Goal: Information Seeking & Learning: Learn about a topic

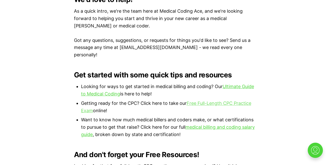
click at [221, 100] on link "Free Full-Length CPC Practice Exam" at bounding box center [166, 106] width 170 height 13
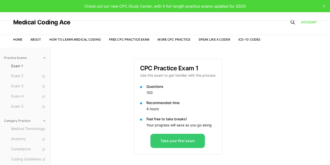
click at [173, 141] on button "Take your first exam" at bounding box center [177, 140] width 54 height 14
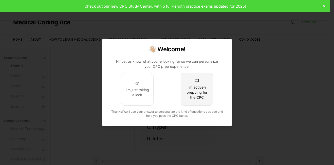
click at [203, 91] on div "I'm actively prepping for the CPC" at bounding box center [197, 92] width 24 height 15
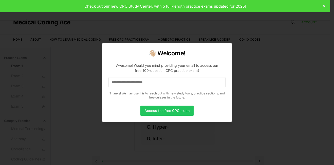
click at [148, 79] on input at bounding box center [166, 82] width 117 height 10
click at [135, 84] on input "*" at bounding box center [166, 82] width 117 height 10
click at [135, 84] on input "**" at bounding box center [166, 82] width 117 height 10
click at [135, 84] on input "***" at bounding box center [166, 82] width 117 height 10
click at [134, 84] on input "*****" at bounding box center [166, 82] width 117 height 10
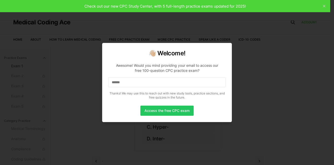
click at [133, 83] on input "******" at bounding box center [166, 82] width 117 height 10
click at [132, 83] on input "*******" at bounding box center [166, 82] width 117 height 10
click at [132, 83] on input "*********" at bounding box center [166, 82] width 117 height 10
click at [134, 83] on input "**********" at bounding box center [166, 82] width 117 height 10
click at [139, 83] on input "**********" at bounding box center [166, 82] width 117 height 10
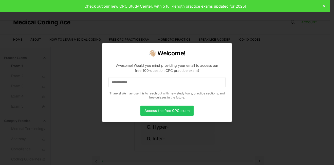
click at [138, 82] on input "**********" at bounding box center [166, 82] width 117 height 10
click at [142, 82] on input "**********" at bounding box center [166, 82] width 117 height 10
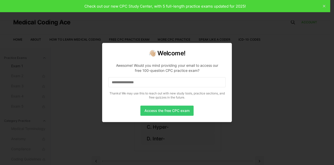
click at [155, 112] on button "Access the free CPC exam" at bounding box center [166, 110] width 53 height 10
click at [175, 109] on button "Access the free CPC exam" at bounding box center [166, 110] width 53 height 10
click at [181, 110] on button "Access the free CPC exam" at bounding box center [166, 110] width 53 height 10
click at [168, 112] on button "Access the free CPC exam" at bounding box center [166, 110] width 53 height 10
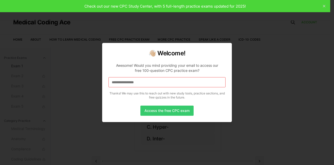
click at [168, 112] on button "Access the free CPC exam" at bounding box center [166, 110] width 53 height 10
click at [146, 82] on input "**********" at bounding box center [166, 82] width 117 height 10
click at [171, 112] on button "Access the free CPC exam" at bounding box center [166, 110] width 53 height 10
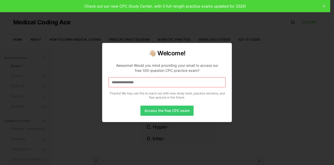
click at [171, 112] on button "Access the free CPC exam" at bounding box center [166, 110] width 53 height 10
click at [149, 83] on input "**********" at bounding box center [166, 82] width 117 height 10
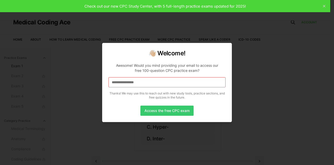
click at [171, 110] on button "Access the free CPC exam" at bounding box center [166, 110] width 53 height 10
click at [160, 83] on input "**********" at bounding box center [166, 82] width 117 height 10
click at [180, 104] on div "**********" at bounding box center [167, 82] width 130 height 79
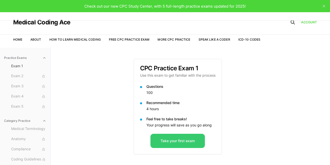
click at [171, 129] on div "Questions 100 Recommended time 4 hours Feel free to take breaks! Your progress …" at bounding box center [178, 109] width 88 height 50
click at [178, 140] on button "Take your first exam" at bounding box center [177, 140] width 54 height 14
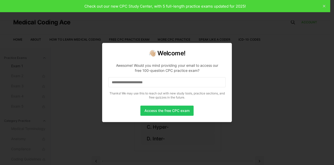
click at [173, 84] on input at bounding box center [166, 82] width 117 height 10
drag, startPoint x: 173, startPoint y: 84, endPoint x: 169, endPoint y: 80, distance: 5.4
click at [169, 80] on input at bounding box center [166, 82] width 117 height 10
click at [136, 78] on input "*" at bounding box center [166, 82] width 117 height 10
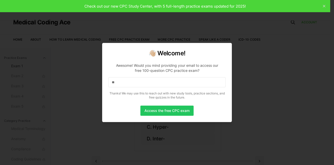
click at [129, 83] on input "**" at bounding box center [166, 82] width 117 height 10
click at [129, 83] on input "*" at bounding box center [166, 82] width 117 height 10
click at [126, 83] on input "**" at bounding box center [166, 82] width 117 height 10
click at [126, 83] on input "***" at bounding box center [166, 82] width 117 height 10
click at [125, 83] on input "****" at bounding box center [166, 82] width 117 height 10
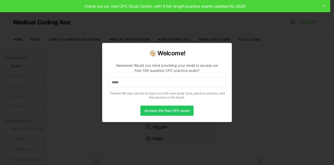
click at [126, 86] on input "*****" at bounding box center [166, 82] width 117 height 10
click at [126, 84] on input "******" at bounding box center [166, 82] width 117 height 10
click at [128, 83] on input "*******" at bounding box center [166, 82] width 117 height 10
click at [129, 83] on input "********" at bounding box center [166, 82] width 117 height 10
click at [129, 83] on input "*********" at bounding box center [166, 82] width 117 height 10
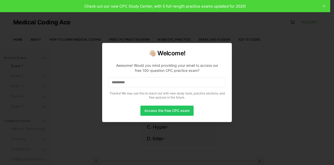
click at [133, 84] on input "**********" at bounding box center [166, 82] width 117 height 10
click at [139, 81] on input "**********" at bounding box center [166, 82] width 117 height 10
click at [140, 84] on input "**********" at bounding box center [166, 82] width 117 height 10
click at [142, 82] on input "**********" at bounding box center [166, 82] width 117 height 10
click at [143, 81] on input "**********" at bounding box center [166, 82] width 117 height 10
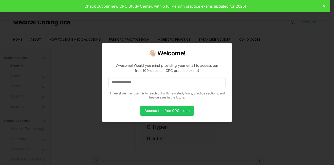
click at [144, 85] on input "**********" at bounding box center [166, 82] width 117 height 10
click at [145, 84] on input "**********" at bounding box center [166, 82] width 117 height 10
click at [146, 82] on input "**********" at bounding box center [166, 82] width 117 height 10
click at [161, 112] on button "Access the free CPC exam" at bounding box center [166, 110] width 53 height 10
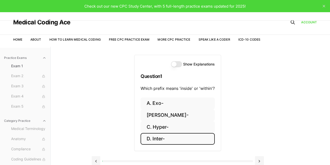
click at [169, 138] on button "D. Inter-" at bounding box center [177, 139] width 74 height 12
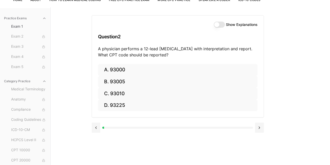
scroll to position [40, 0]
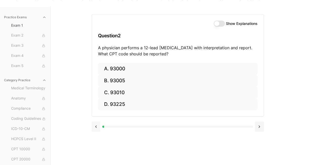
click at [96, 127] on button at bounding box center [96, 126] width 9 height 10
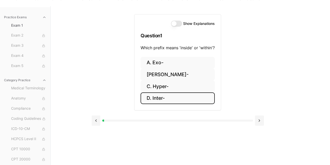
click at [165, 96] on button "D. Inter-" at bounding box center [177, 98] width 74 height 12
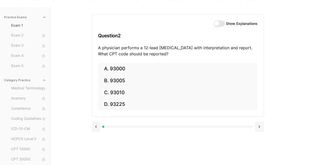
click at [133, 55] on p "A physician performs a 12-lead [MEDICAL_DATA] with interpretation and report. W…" at bounding box center [177, 51] width 159 height 12
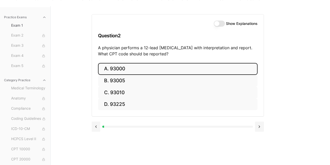
click at [118, 71] on button "A. 93000" at bounding box center [177, 69] width 159 height 12
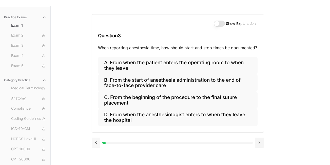
click at [98, 141] on button at bounding box center [96, 142] width 9 height 10
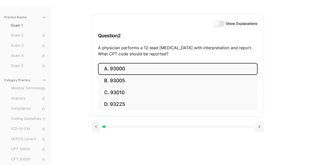
click at [217, 25] on button "Show Explanations" at bounding box center [219, 24] width 11 height 6
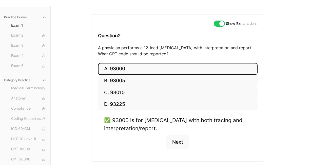
click at [217, 25] on button "Show Explanations" at bounding box center [219, 24] width 11 height 6
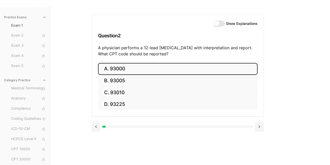
click at [160, 66] on button "A. 93000" at bounding box center [177, 69] width 159 height 12
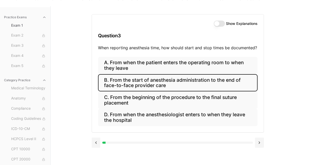
click at [204, 80] on button "B. From the start of anesthesia administration to the end of face-to-face provi…" at bounding box center [177, 82] width 159 height 17
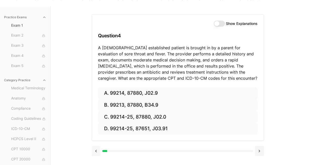
click at [99, 152] on button at bounding box center [96, 151] width 9 height 10
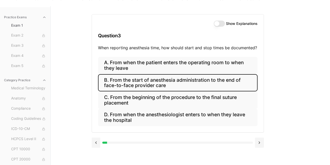
click at [223, 22] on button "Show Explanations" at bounding box center [219, 24] width 11 height 6
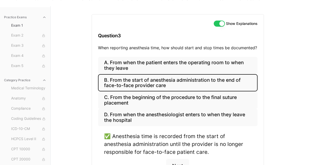
click at [222, 23] on button "Show Explanations" at bounding box center [219, 24] width 11 height 6
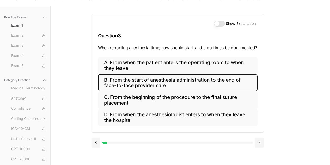
click at [219, 81] on button "B. From the start of anesthesia administration to the end of face-to-face provi…" at bounding box center [177, 82] width 159 height 17
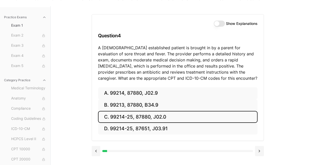
click at [158, 115] on button "C. 99214-25, 87880, J02.0" at bounding box center [177, 117] width 159 height 12
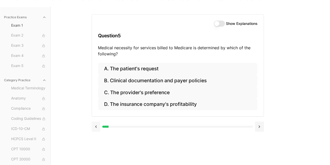
click at [95, 124] on button at bounding box center [96, 126] width 9 height 10
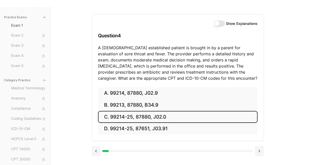
click at [218, 25] on button "Show Explanations" at bounding box center [219, 24] width 11 height 6
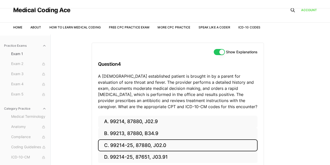
scroll to position [0, 0]
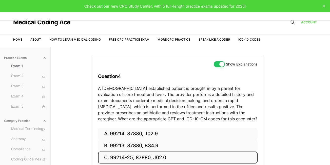
click at [222, 62] on button "Show Explanations" at bounding box center [219, 64] width 11 height 6
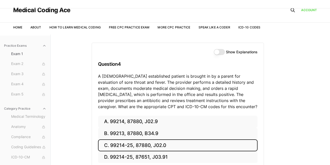
scroll to position [13, 0]
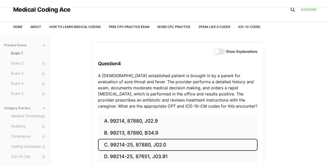
click at [218, 147] on button "C. 99214-25, 87880, J02.0" at bounding box center [177, 144] width 159 height 12
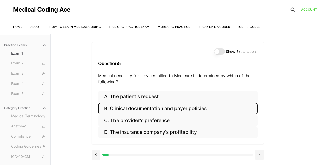
click at [212, 108] on button "B. Clinical documentation and payer policies" at bounding box center [177, 109] width 159 height 12
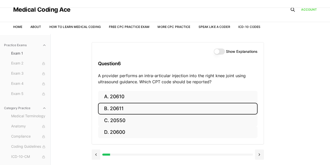
click at [134, 107] on button "B. 20611" at bounding box center [177, 109] width 159 height 12
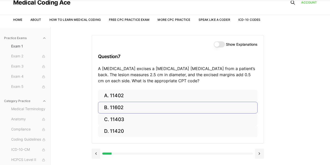
scroll to position [47, 0]
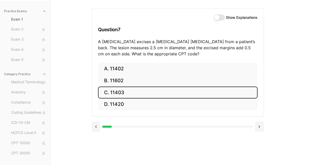
click at [151, 90] on button "C. 11403" at bounding box center [177, 92] width 159 height 12
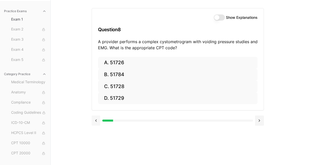
click at [95, 119] on button at bounding box center [96, 120] width 9 height 10
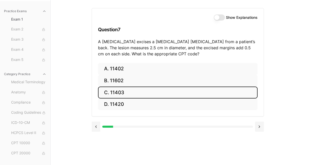
click at [219, 17] on button "Show Explanations" at bounding box center [219, 17] width 11 height 6
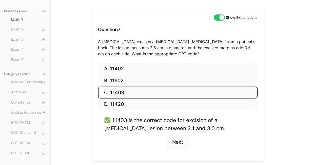
click at [222, 18] on button "Show Explanations" at bounding box center [219, 17] width 11 height 6
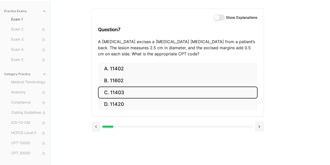
click at [152, 93] on button "C. 11403" at bounding box center [177, 92] width 159 height 12
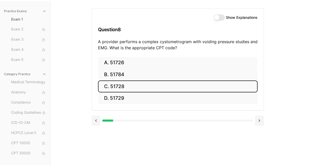
click at [169, 84] on button "C. 51728" at bounding box center [177, 86] width 159 height 12
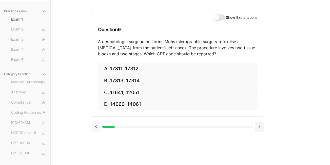
click at [99, 125] on button at bounding box center [96, 126] width 9 height 10
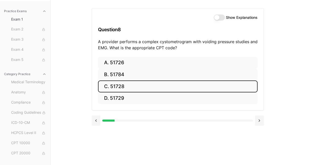
click at [222, 15] on button "Show Explanations" at bounding box center [219, 17] width 11 height 6
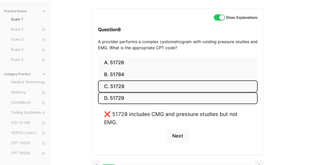
click at [124, 96] on button "D. 51729" at bounding box center [177, 98] width 159 height 12
click at [127, 85] on button "C. 51728" at bounding box center [177, 86] width 159 height 12
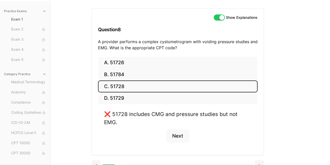
click at [220, 20] on button "Show Explanations" at bounding box center [219, 17] width 11 height 6
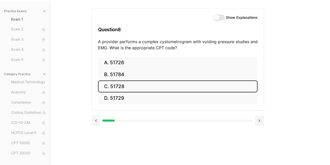
click at [186, 84] on button "C. 51728" at bounding box center [177, 86] width 159 height 12
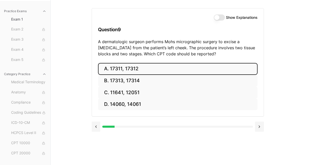
click at [167, 68] on button "A. 17311, 17312" at bounding box center [177, 69] width 159 height 12
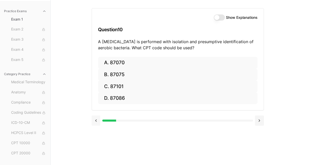
click at [95, 121] on button at bounding box center [96, 120] width 9 height 10
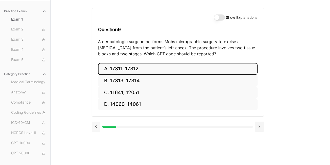
click at [95, 121] on button at bounding box center [96, 126] width 9 height 10
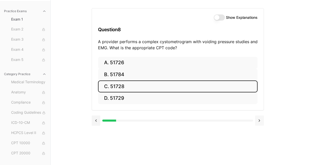
click at [259, 119] on button at bounding box center [259, 120] width 9 height 10
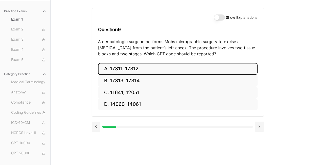
click at [220, 19] on button "Show Explanations" at bounding box center [219, 17] width 11 height 6
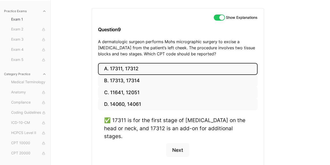
click at [220, 19] on button "Show Explanations" at bounding box center [219, 17] width 11 height 6
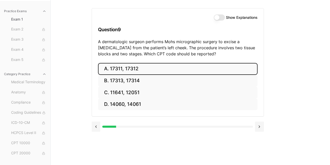
click at [211, 69] on button "A. 17311, 17312" at bounding box center [177, 69] width 159 height 12
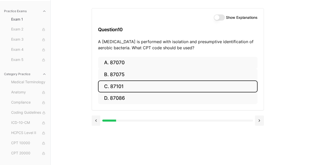
click at [124, 87] on button "C. 87101" at bounding box center [177, 86] width 159 height 12
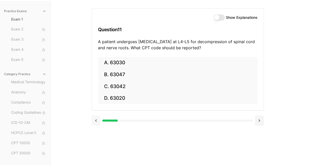
click at [96, 122] on button at bounding box center [96, 120] width 9 height 10
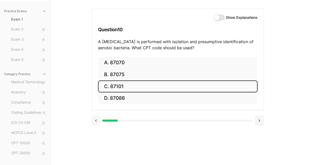
click at [97, 120] on button at bounding box center [96, 120] width 9 height 10
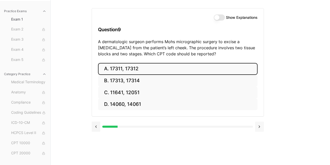
click at [259, 126] on button at bounding box center [259, 126] width 9 height 10
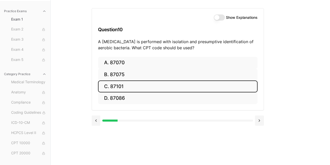
click at [221, 15] on button "Show Explanations" at bounding box center [219, 17] width 11 height 6
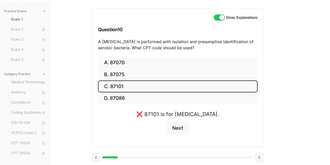
click at [221, 15] on button "Show Explanations" at bounding box center [219, 17] width 11 height 6
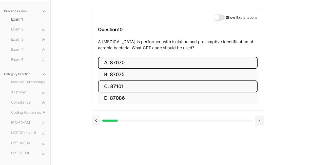
click at [182, 59] on button "A. 87070" at bounding box center [177, 63] width 159 height 12
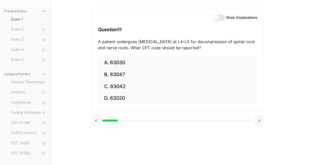
click at [97, 118] on button at bounding box center [96, 120] width 9 height 10
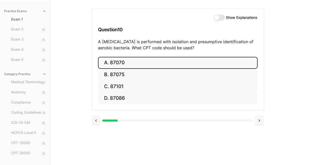
click at [220, 15] on button "Show Explanations" at bounding box center [219, 17] width 11 height 6
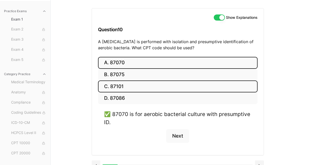
click at [132, 86] on button "C. 87101" at bounding box center [177, 86] width 159 height 12
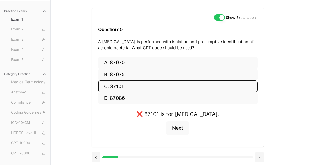
click at [224, 18] on button "Show Explanations" at bounding box center [219, 17] width 11 height 6
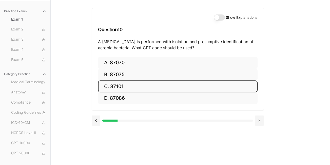
click at [204, 88] on button "C. 87101" at bounding box center [177, 86] width 159 height 12
click at [152, 85] on button "C. 63042" at bounding box center [177, 86] width 159 height 12
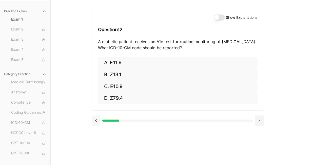
click at [95, 119] on button at bounding box center [96, 120] width 9 height 10
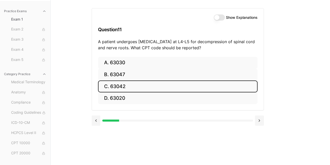
click at [179, 89] on button "C. 63042" at bounding box center [177, 86] width 159 height 12
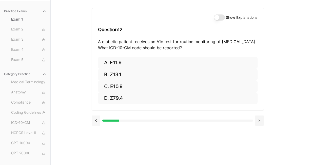
click at [95, 122] on button at bounding box center [96, 120] width 9 height 10
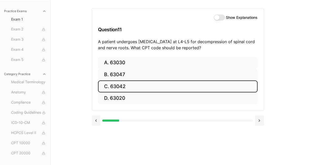
click at [220, 19] on button "Show Explanations" at bounding box center [219, 17] width 11 height 6
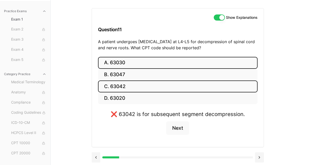
click at [144, 60] on button "A. 63030" at bounding box center [177, 63] width 159 height 12
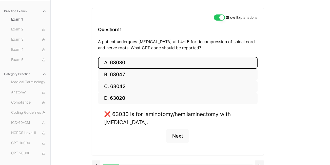
click at [217, 17] on button "Show Explanations" at bounding box center [219, 17] width 11 height 6
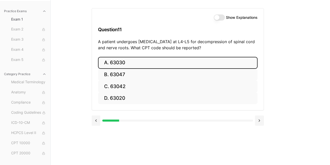
click at [193, 57] on button "A. 63030" at bounding box center [177, 63] width 159 height 12
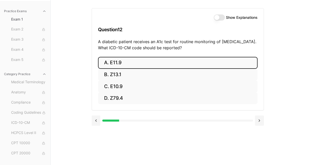
click at [126, 66] on button "A. E11.9" at bounding box center [177, 63] width 159 height 12
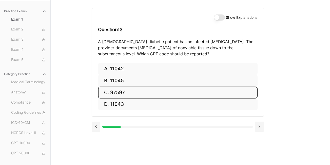
click at [145, 88] on button "C. 97597" at bounding box center [177, 92] width 159 height 12
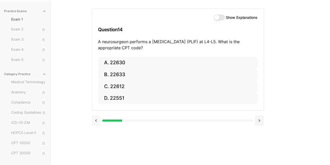
click at [96, 118] on button at bounding box center [96, 120] width 9 height 10
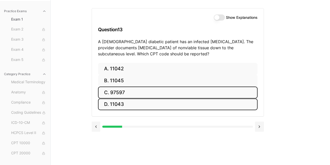
click at [127, 106] on button "D. 11043" at bounding box center [177, 104] width 159 height 12
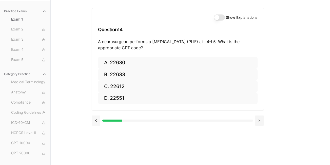
click at [96, 118] on button at bounding box center [96, 120] width 9 height 10
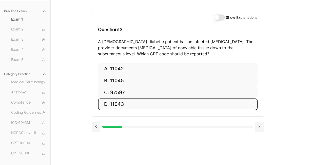
click at [217, 17] on button "Show Explanations" at bounding box center [219, 17] width 11 height 6
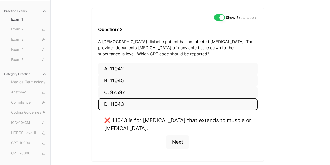
click at [217, 17] on button "Show Explanations" at bounding box center [219, 17] width 11 height 6
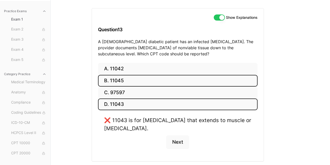
click at [138, 78] on button "B. 11045" at bounding box center [177, 81] width 159 height 12
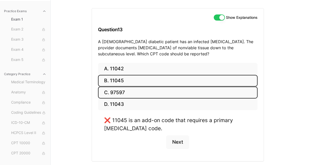
click at [136, 94] on button "C. 97597" at bounding box center [177, 92] width 159 height 12
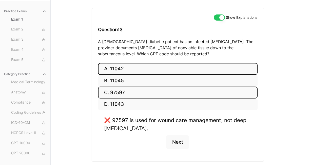
click at [127, 68] on button "A. 11042" at bounding box center [177, 69] width 159 height 12
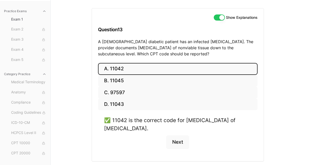
click at [127, 68] on button "A. 11042" at bounding box center [177, 69] width 159 height 12
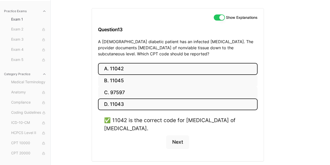
click at [126, 102] on button "D. 11043" at bounding box center [177, 104] width 159 height 12
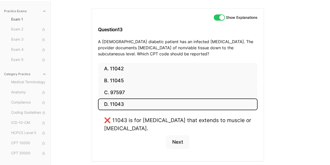
click at [223, 20] on button "Show Explanations" at bounding box center [219, 17] width 11 height 6
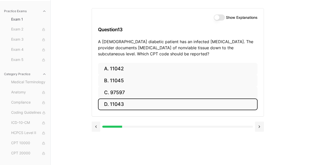
click at [166, 107] on button "D. 11043" at bounding box center [177, 104] width 159 height 12
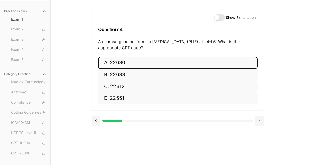
click at [143, 62] on button "A. 22630" at bounding box center [177, 63] width 159 height 12
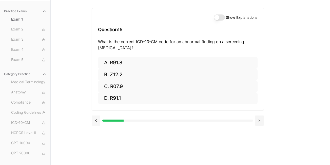
click at [96, 121] on button at bounding box center [96, 120] width 9 height 10
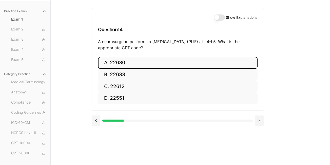
click at [220, 18] on button "Show Explanations" at bounding box center [219, 17] width 11 height 6
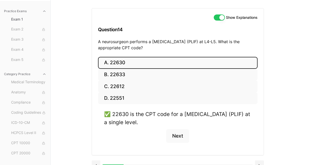
click at [220, 18] on button "Show Explanations" at bounding box center [219, 17] width 11 height 6
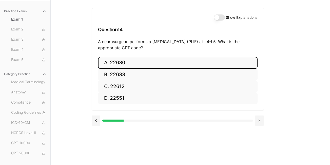
click at [172, 63] on button "A. 22630" at bounding box center [177, 63] width 159 height 12
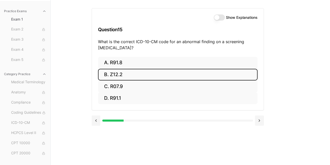
click at [144, 75] on button "B. Z12.2" at bounding box center [177, 75] width 159 height 12
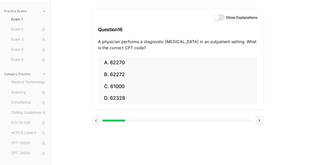
click at [98, 120] on button at bounding box center [96, 120] width 9 height 10
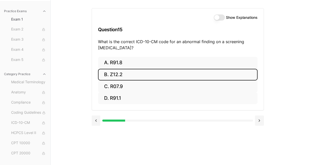
click at [220, 18] on button "Show Explanations" at bounding box center [219, 17] width 11 height 6
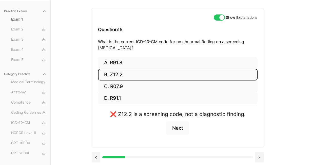
click at [220, 18] on button "Show Explanations" at bounding box center [219, 17] width 11 height 6
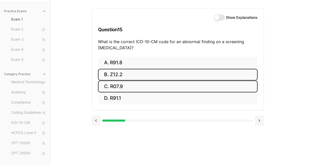
click at [112, 88] on button "C. R07.9" at bounding box center [177, 86] width 159 height 12
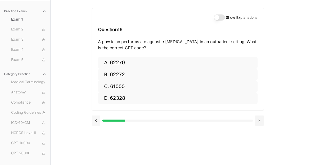
click at [96, 119] on button at bounding box center [96, 120] width 9 height 10
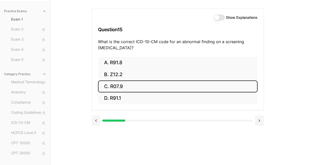
click at [215, 16] on button "Show Explanations" at bounding box center [219, 17] width 11 height 6
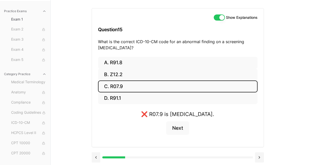
click at [215, 16] on button "Show Explanations" at bounding box center [219, 17] width 11 height 6
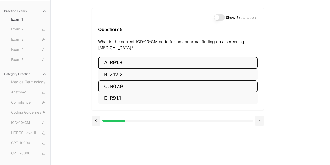
click at [137, 63] on button "A. R91.8" at bounding box center [177, 63] width 159 height 12
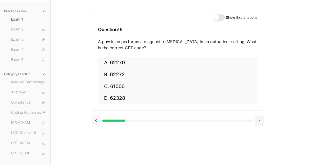
click at [99, 120] on button at bounding box center [96, 120] width 9 height 10
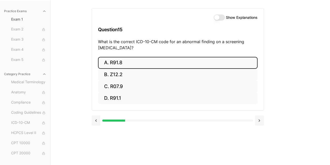
click at [219, 15] on button "Show Explanations" at bounding box center [219, 17] width 11 height 6
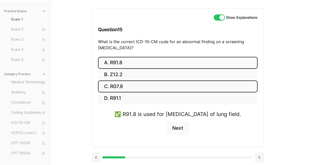
click at [122, 88] on button "C. R07.9" at bounding box center [177, 86] width 159 height 12
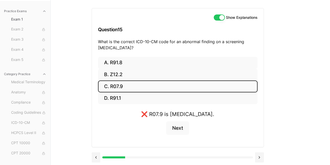
click at [223, 17] on button "Show Explanations" at bounding box center [219, 17] width 11 height 6
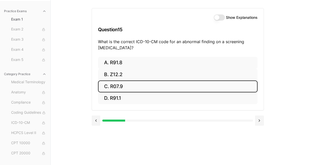
click at [220, 88] on button "C. R07.9" at bounding box center [177, 86] width 159 height 12
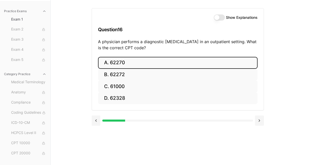
click at [141, 63] on button "A. 62270" at bounding box center [177, 63] width 159 height 12
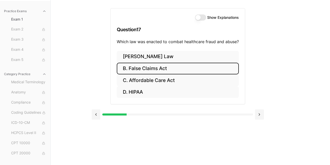
click at [180, 71] on button "B. False Claims Act" at bounding box center [178, 69] width 122 height 12
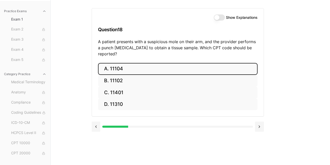
click at [127, 63] on button "A. 11104" at bounding box center [177, 69] width 159 height 12
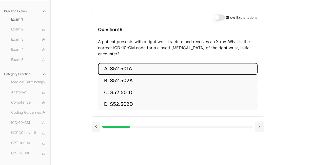
click at [126, 67] on button "A. S52.501A" at bounding box center [177, 69] width 159 height 12
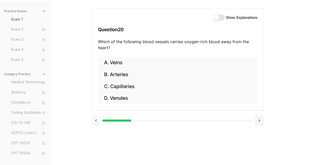
click at [96, 119] on button at bounding box center [96, 120] width 9 height 10
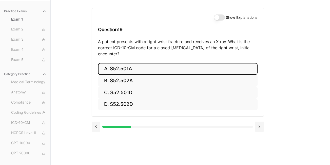
click at [219, 18] on button "Show Explanations" at bounding box center [219, 17] width 11 height 6
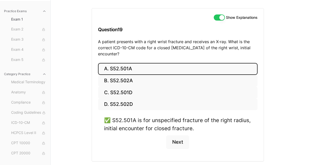
click at [219, 18] on button "Show Explanations" at bounding box center [219, 17] width 11 height 6
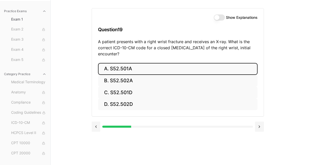
click at [153, 71] on button "A. S52.501A" at bounding box center [177, 69] width 159 height 12
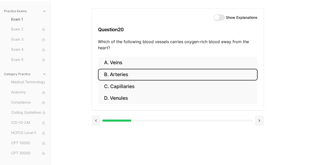
click at [147, 77] on button "B. Arteries" at bounding box center [177, 75] width 159 height 12
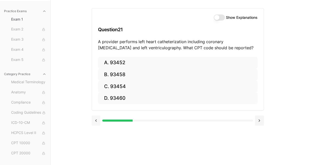
click at [95, 122] on button at bounding box center [96, 120] width 9 height 10
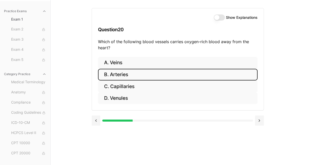
click at [219, 19] on button "Show Explanations" at bounding box center [219, 17] width 11 height 6
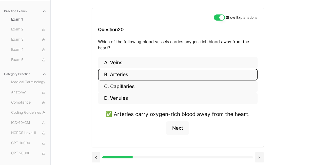
click at [172, 71] on button "B. Arteries" at bounding box center [177, 75] width 159 height 12
click at [220, 18] on button "Show Explanations" at bounding box center [219, 17] width 11 height 6
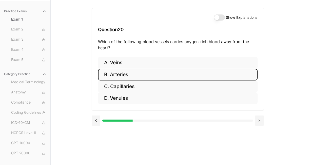
click at [175, 74] on button "B. Arteries" at bounding box center [177, 75] width 159 height 12
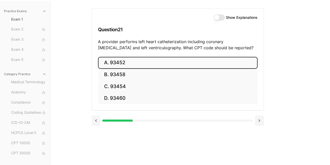
click at [125, 67] on button "A. 93452" at bounding box center [177, 63] width 159 height 12
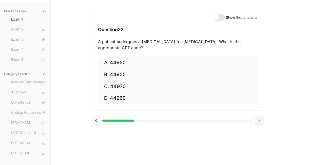
click at [96, 120] on button at bounding box center [96, 120] width 9 height 10
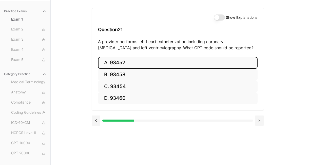
click at [219, 19] on button "Show Explanations" at bounding box center [219, 17] width 11 height 6
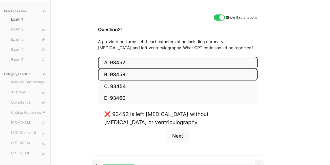
click at [123, 76] on button "B. 93458" at bounding box center [177, 75] width 159 height 12
click at [163, 62] on button "A. 93452" at bounding box center [177, 63] width 159 height 12
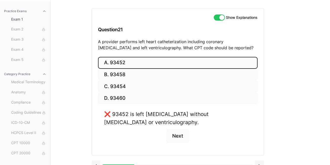
drag, startPoint x: 163, startPoint y: 62, endPoint x: 185, endPoint y: 28, distance: 40.6
click at [185, 28] on div "Show Explanations Question 21 A provider performs left heart catheterization in…" at bounding box center [178, 81] width 172 height 147
click at [225, 15] on div "Show Explanations" at bounding box center [236, 17] width 44 height 6
click at [221, 17] on button "Show Explanations" at bounding box center [219, 17] width 11 height 6
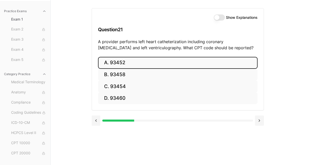
click at [161, 64] on button "A. 93452" at bounding box center [177, 63] width 159 height 12
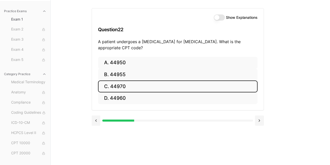
click at [125, 85] on button "C. 44970" at bounding box center [177, 86] width 159 height 12
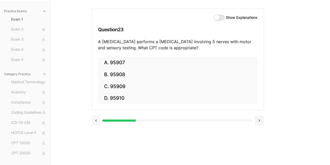
click at [95, 121] on button at bounding box center [96, 120] width 9 height 10
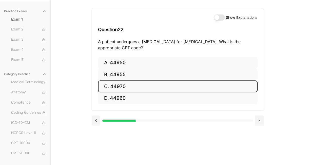
click at [216, 19] on button "Show Explanations" at bounding box center [219, 17] width 11 height 6
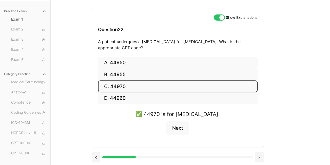
click at [219, 20] on button "Show Explanations" at bounding box center [219, 17] width 11 height 6
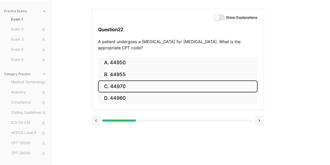
click at [194, 90] on button "C. 44970" at bounding box center [177, 86] width 159 height 12
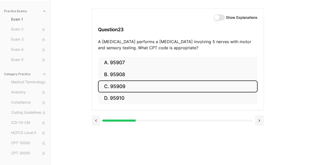
click at [138, 84] on button "C. 95909" at bounding box center [177, 86] width 159 height 12
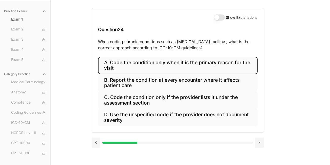
click at [181, 70] on button "A. Code the condition only when it is the primary reason for the visit" at bounding box center [177, 65] width 159 height 17
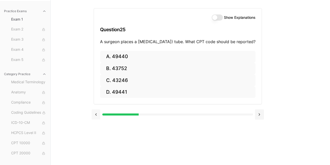
click at [97, 119] on button at bounding box center [96, 114] width 9 height 10
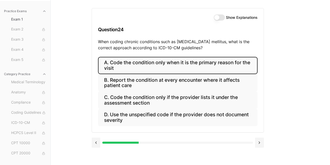
click at [216, 15] on button "Show Explanations" at bounding box center [219, 17] width 11 height 6
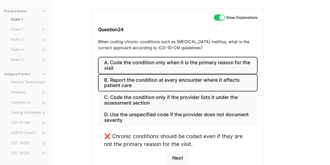
click at [201, 86] on button "B. Report the condition at every encounter where it affects patient care" at bounding box center [177, 82] width 159 height 17
click at [200, 65] on button "A. Code the condition only when it is the primary reason for the visit" at bounding box center [177, 65] width 159 height 17
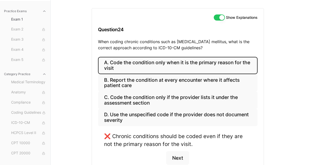
click at [222, 17] on button "Show Explanations" at bounding box center [219, 17] width 11 height 6
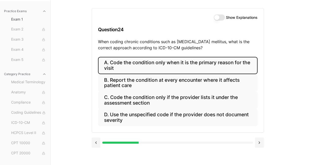
click at [204, 67] on button "A. Code the condition only when it is the primary reason for the visit" at bounding box center [177, 65] width 159 height 17
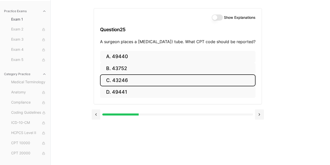
click at [134, 83] on button "C. 43246" at bounding box center [177, 80] width 155 height 12
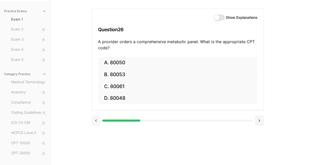
click at [97, 119] on button at bounding box center [96, 120] width 9 height 10
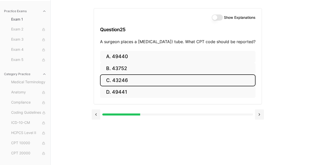
click at [219, 17] on button "Show Explanations" at bounding box center [217, 17] width 11 height 6
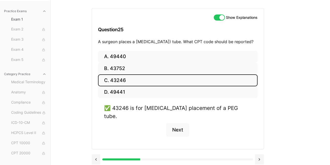
click at [168, 83] on button "C. 43246" at bounding box center [177, 80] width 159 height 12
click at [217, 14] on button "Show Explanations" at bounding box center [219, 17] width 11 height 6
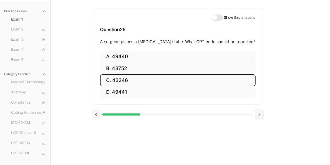
click at [164, 86] on button "C. 43246" at bounding box center [177, 80] width 155 height 12
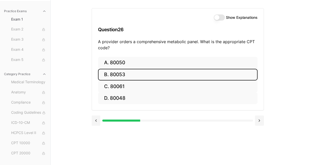
click at [155, 73] on button "B. 80053" at bounding box center [177, 75] width 159 height 12
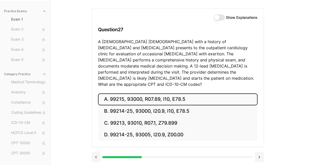
click at [148, 93] on button "A. 99215, 93000, R07.89, I10, E78.5" at bounding box center [177, 99] width 159 height 12
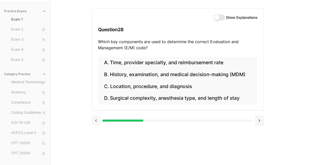
click at [97, 122] on button at bounding box center [96, 120] width 9 height 10
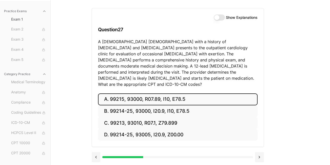
click at [219, 16] on button "Show Explanations" at bounding box center [219, 17] width 11 height 6
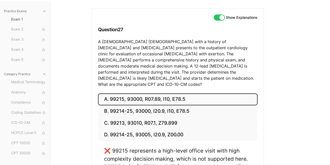
click at [219, 16] on button "Show Explanations" at bounding box center [219, 17] width 11 height 6
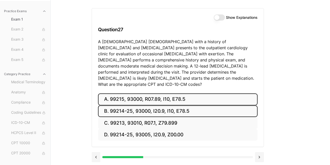
click at [198, 105] on button "B. 99214-25, 93000, I20.9, I10, E78.5" at bounding box center [177, 111] width 159 height 12
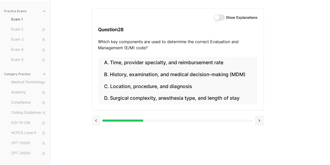
click at [98, 121] on button at bounding box center [96, 120] width 9 height 10
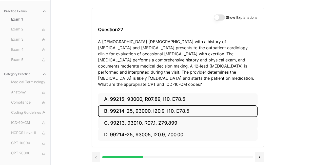
click at [220, 15] on button "Show Explanations" at bounding box center [219, 17] width 11 height 6
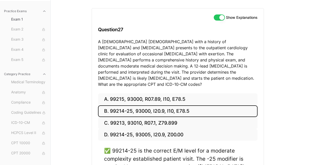
click at [220, 16] on button "Show Explanations" at bounding box center [219, 17] width 11 height 6
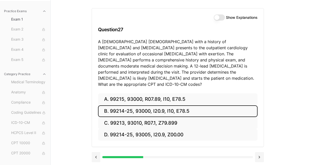
click at [188, 105] on button "B. 99214-25, 93000, I20.9, I10, E78.5" at bounding box center [177, 111] width 159 height 12
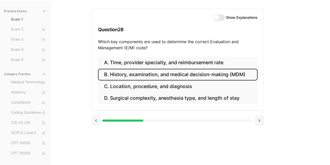
click at [201, 74] on button "B. History, examination, and medical decision-making (MDM)" at bounding box center [177, 75] width 159 height 12
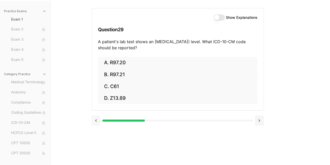
click at [96, 119] on button at bounding box center [96, 120] width 9 height 10
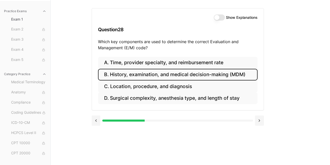
click at [218, 17] on button "Show Explanations" at bounding box center [219, 17] width 11 height 6
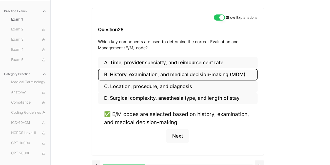
click at [218, 17] on button "Show Explanations" at bounding box center [219, 17] width 11 height 6
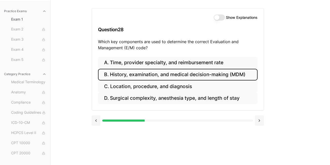
click at [178, 73] on button "B. History, examination, and medical decision-making (MDM)" at bounding box center [177, 75] width 159 height 12
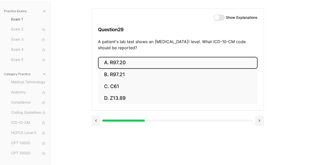
click at [130, 60] on button "A. R97.20" at bounding box center [177, 63] width 159 height 12
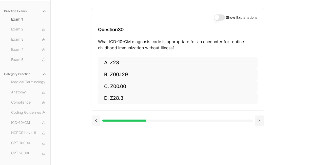
click at [96, 122] on button at bounding box center [96, 120] width 9 height 10
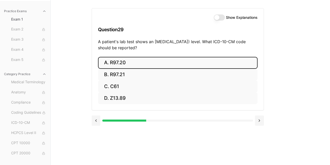
click at [220, 20] on button "Show Explanations" at bounding box center [219, 17] width 11 height 6
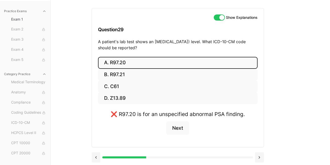
click at [220, 20] on button "Show Explanations" at bounding box center [219, 17] width 11 height 6
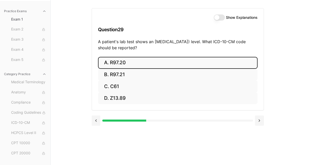
click at [220, 20] on button "Show Explanations" at bounding box center [219, 17] width 11 height 6
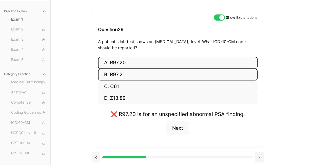
click at [126, 74] on button "B. R97.21" at bounding box center [177, 75] width 159 height 12
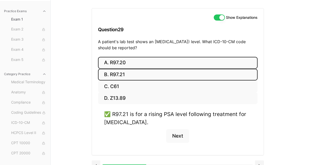
click at [133, 59] on button "A. R97.20" at bounding box center [177, 63] width 159 height 12
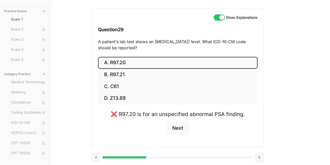
click at [224, 16] on div "Show Explanations" at bounding box center [236, 17] width 44 height 6
click at [221, 18] on button "Show Explanations" at bounding box center [219, 17] width 11 height 6
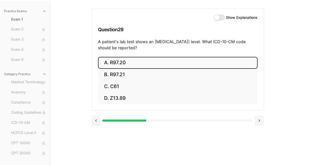
click at [159, 65] on button "A. R97.20" at bounding box center [177, 63] width 159 height 12
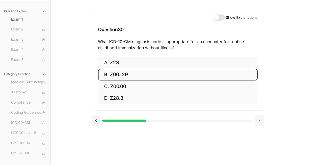
click at [146, 73] on button "B. Z00.129" at bounding box center [177, 75] width 159 height 12
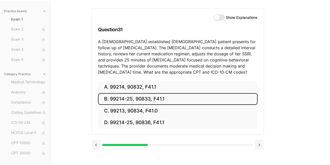
click at [156, 99] on button "B. 99214-25, 90833, F41.1" at bounding box center [177, 99] width 159 height 12
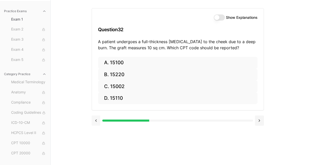
click at [96, 120] on button at bounding box center [96, 120] width 9 height 10
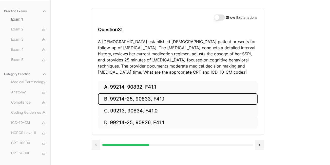
click at [218, 17] on button "Show Explanations" at bounding box center [219, 17] width 11 height 6
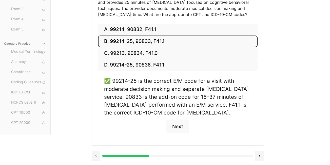
scroll to position [0, 0]
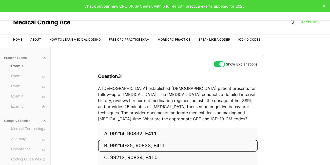
click at [219, 64] on button "Show Explanations" at bounding box center [219, 64] width 11 height 6
click at [188, 144] on button "B. 99214-25, 90833, F41.1" at bounding box center [177, 145] width 159 height 12
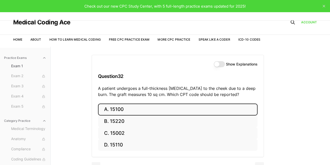
click at [138, 112] on button "A. 15100" at bounding box center [177, 109] width 159 height 12
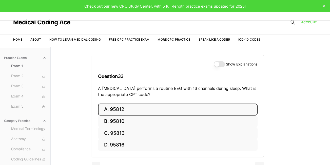
click at [138, 112] on button "A. 95812" at bounding box center [177, 109] width 159 height 12
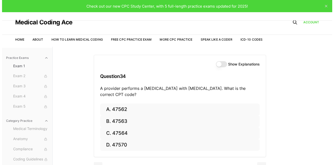
scroll to position [47, 0]
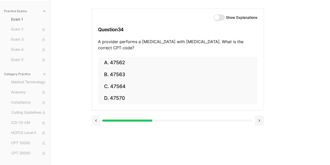
click at [95, 120] on button at bounding box center [96, 120] width 9 height 10
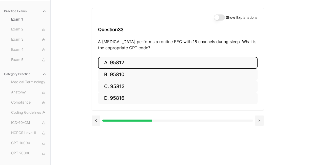
click at [219, 18] on button "Show Explanations" at bounding box center [219, 17] width 11 height 6
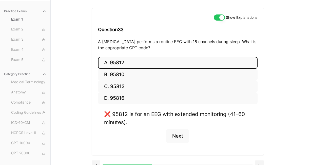
click at [221, 17] on button "Show Explanations" at bounding box center [219, 17] width 11 height 6
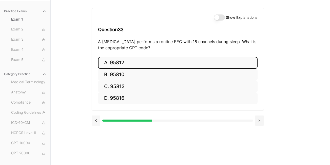
click at [96, 118] on button at bounding box center [96, 120] width 9 height 10
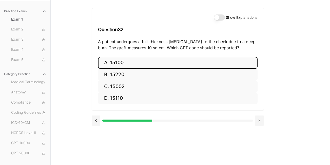
click at [218, 15] on button "Show Explanations" at bounding box center [219, 17] width 11 height 6
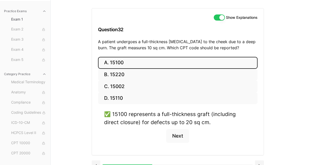
click at [220, 16] on button "Show Explanations" at bounding box center [219, 17] width 11 height 6
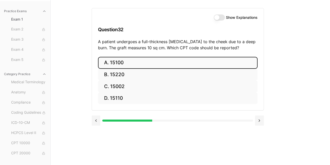
click at [193, 59] on button "A. 15100" at bounding box center [177, 63] width 159 height 12
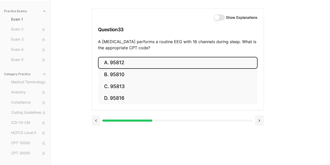
click at [192, 59] on button "A. 95812" at bounding box center [177, 63] width 159 height 12
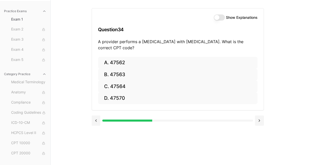
click at [103, 120] on div at bounding box center [77, 120] width 150 height 2
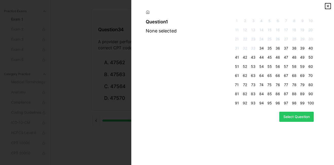
click at [329, 7] on icon "button" at bounding box center [327, 6] width 4 height 4
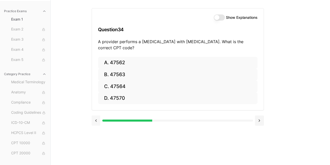
click at [95, 120] on button at bounding box center [96, 120] width 9 height 10
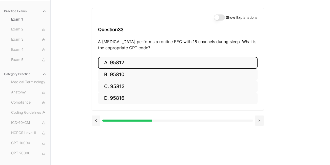
click at [95, 120] on button at bounding box center [96, 120] width 9 height 10
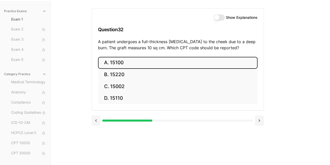
click at [146, 64] on button "A. 15100" at bounding box center [177, 63] width 159 height 12
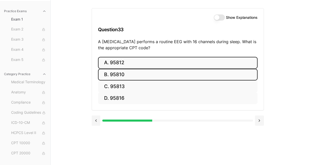
click at [142, 78] on button "B. 95810" at bounding box center [177, 75] width 159 height 12
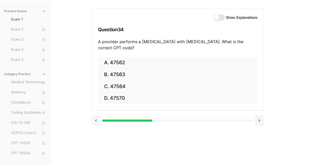
click at [98, 119] on button at bounding box center [96, 120] width 9 height 10
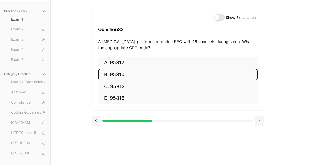
click at [217, 17] on button "Show Explanations" at bounding box center [219, 17] width 11 height 6
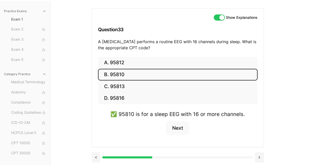
click at [217, 17] on button "Show Explanations" at bounding box center [219, 17] width 11 height 6
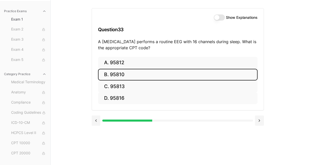
click at [196, 72] on button "B. 95810" at bounding box center [177, 75] width 159 height 12
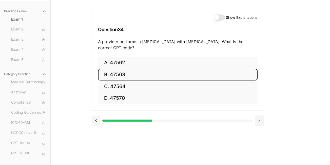
click at [177, 74] on button "B. 47563" at bounding box center [177, 75] width 159 height 12
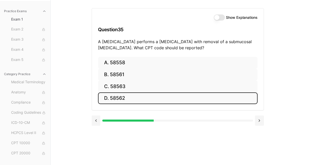
click at [117, 98] on button "D. 58562" at bounding box center [177, 98] width 159 height 12
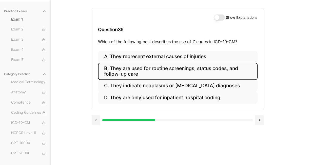
click at [184, 74] on button "B. They are used for routine screenings, status codes, and follow-up care" at bounding box center [177, 71] width 159 height 17
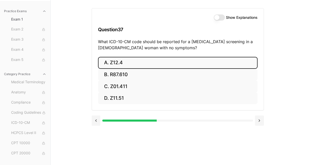
click at [127, 66] on button "A. Z12.4" at bounding box center [177, 63] width 159 height 12
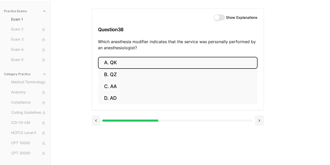
click at [127, 66] on button "A. QK" at bounding box center [177, 63] width 159 height 12
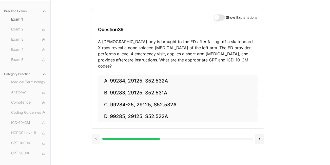
click at [95, 135] on button at bounding box center [96, 138] width 9 height 10
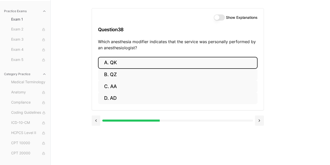
click at [219, 14] on div "Show Explanations Question 38 Which anesthesia modifier indicates that the serv…" at bounding box center [178, 32] width 172 height 48
click at [217, 16] on button "Show Explanations" at bounding box center [219, 17] width 11 height 6
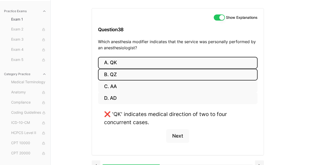
click at [162, 74] on button "B. QZ" at bounding box center [177, 75] width 159 height 12
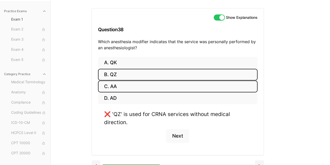
click at [156, 92] on button "C. AA" at bounding box center [177, 86] width 159 height 12
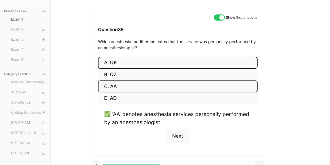
click at [157, 63] on button "A. QK" at bounding box center [177, 63] width 159 height 12
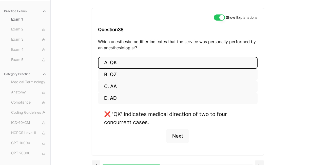
click at [219, 14] on div "Show Explanations Question 38 Which anesthesia modifier indicates that the serv…" at bounding box center [178, 32] width 172 height 48
click at [219, 16] on button "Show Explanations" at bounding box center [219, 17] width 11 height 6
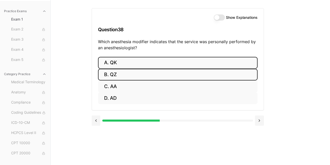
click at [207, 74] on button "B. QZ" at bounding box center [177, 75] width 159 height 12
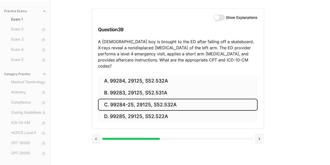
click at [185, 98] on button "C. 99284-25, 29125, S52.532A" at bounding box center [177, 104] width 159 height 12
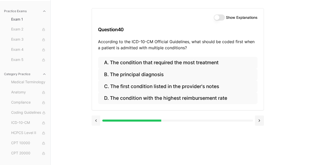
click at [93, 119] on button at bounding box center [96, 120] width 9 height 10
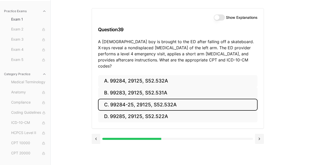
click at [220, 19] on button "Show Explanations" at bounding box center [219, 17] width 11 height 6
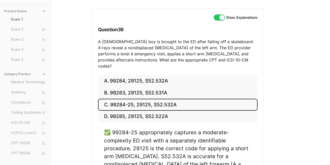
click at [220, 19] on button "Show Explanations" at bounding box center [219, 17] width 11 height 6
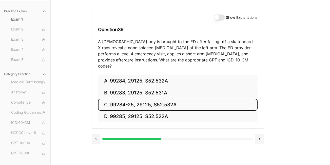
click at [211, 101] on button "C. 99284-25, 29125, S52.532A" at bounding box center [177, 104] width 159 height 12
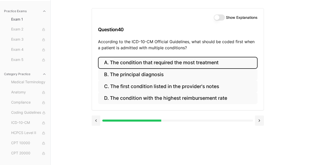
click at [178, 67] on button "A. The condition that required the most treatment" at bounding box center [177, 63] width 159 height 12
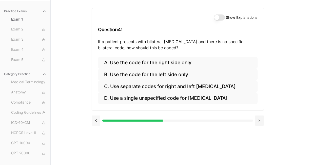
click at [98, 118] on button at bounding box center [96, 120] width 9 height 10
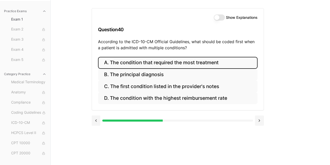
click at [217, 18] on button "Show Explanations" at bounding box center [219, 17] width 11 height 6
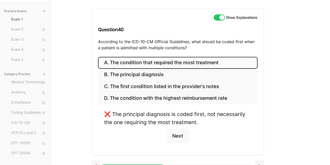
click at [217, 18] on button "Show Explanations" at bounding box center [219, 17] width 11 height 6
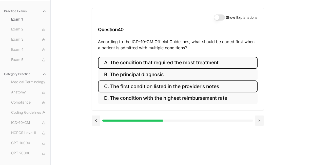
click at [142, 86] on button "C. The first condition listed in the provider's notes" at bounding box center [177, 86] width 159 height 12
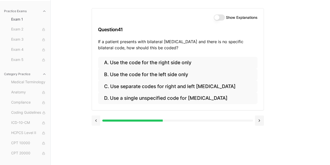
click at [97, 118] on button at bounding box center [96, 120] width 9 height 10
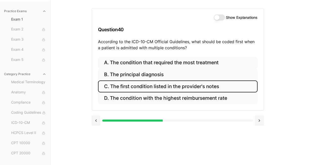
click at [218, 17] on button "Show Explanations" at bounding box center [219, 17] width 11 height 6
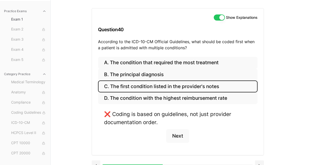
click at [218, 17] on button "Show Explanations" at bounding box center [219, 17] width 11 height 6
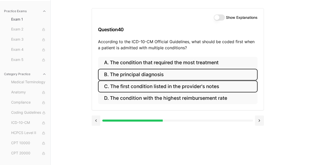
click at [181, 76] on button "B. The principal diagnosis" at bounding box center [177, 75] width 159 height 12
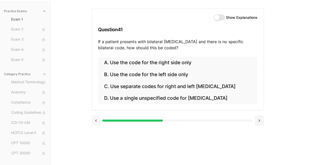
click at [95, 121] on button at bounding box center [96, 120] width 9 height 10
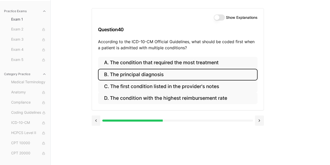
click at [218, 19] on button "Show Explanations" at bounding box center [219, 17] width 11 height 6
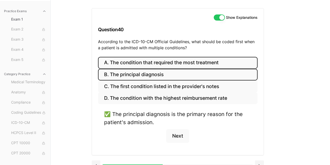
click at [185, 62] on button "A. The condition that required the most treatment" at bounding box center [177, 63] width 159 height 12
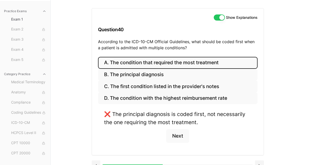
click at [216, 23] on h3 "Question 40" at bounding box center [177, 29] width 159 height 15
click at [219, 18] on button "Show Explanations" at bounding box center [219, 17] width 11 height 6
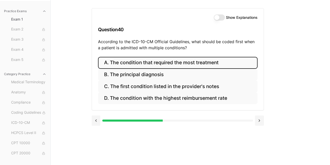
click at [206, 60] on button "A. The condition that required the most treatment" at bounding box center [177, 63] width 159 height 12
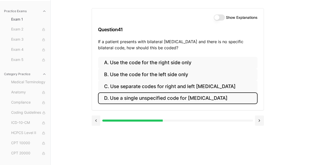
click at [193, 101] on button "D. Use a single unspecified code for [MEDICAL_DATA]" at bounding box center [177, 98] width 159 height 12
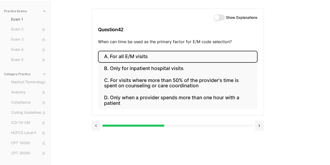
click at [144, 61] on button "A. For all E/M visits" at bounding box center [177, 57] width 159 height 12
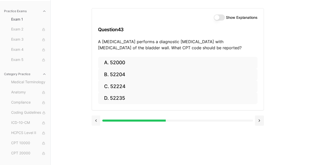
click at [93, 120] on button at bounding box center [96, 120] width 9 height 10
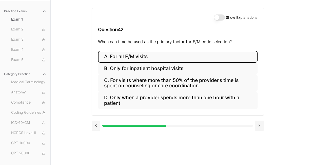
click at [220, 18] on button "Show Explanations" at bounding box center [219, 17] width 11 height 6
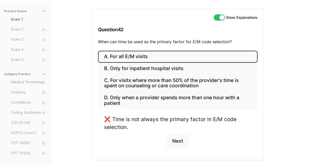
click at [220, 19] on button "Show Explanations" at bounding box center [219, 17] width 11 height 6
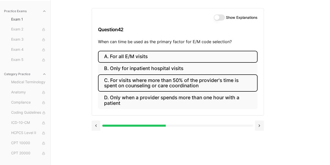
click at [209, 84] on button "C. For visits where more than 50% of the provider's time is spent on counseling…" at bounding box center [177, 82] width 159 height 17
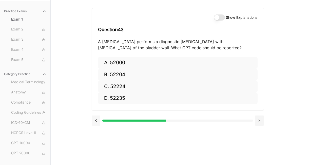
click at [96, 119] on button at bounding box center [96, 120] width 9 height 10
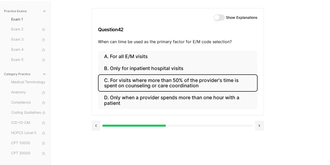
click at [220, 15] on button "Show Explanations" at bounding box center [219, 17] width 11 height 6
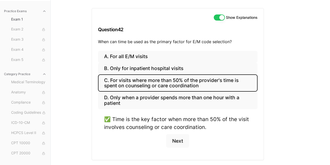
click at [187, 85] on button "C. For visits where more than 50% of the provider's time is spent on counseling…" at bounding box center [177, 82] width 159 height 17
click at [222, 17] on button "Show Explanations" at bounding box center [219, 17] width 11 height 6
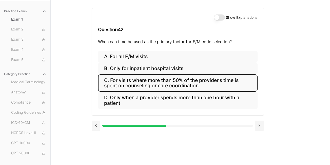
click at [181, 81] on button "C. For visits where more than 50% of the provider's time is spent on counseling…" at bounding box center [177, 82] width 159 height 17
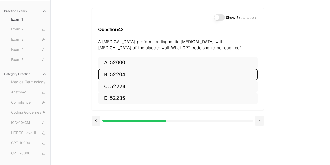
click at [161, 70] on button "B. 52204" at bounding box center [177, 75] width 159 height 12
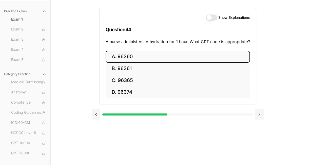
click at [150, 56] on button "A. 96360" at bounding box center [178, 57] width 144 height 12
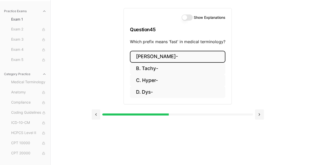
click at [178, 57] on button "[PERSON_NAME]-" at bounding box center [177, 57] width 95 height 12
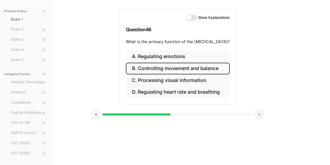
click at [218, 69] on button "B. Controlling movement and balance" at bounding box center [178, 69] width 104 height 12
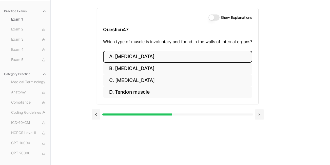
click at [187, 55] on button "A. [MEDICAL_DATA]" at bounding box center [177, 57] width 149 height 12
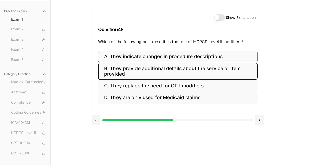
click at [200, 66] on button "B. They provide additional details about the service or item provided" at bounding box center [177, 71] width 159 height 17
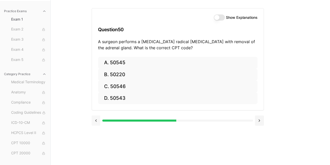
click at [96, 118] on button at bounding box center [96, 120] width 9 height 10
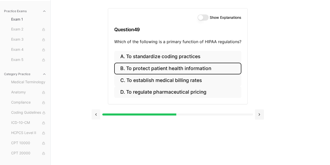
click at [97, 115] on button at bounding box center [96, 114] width 9 height 10
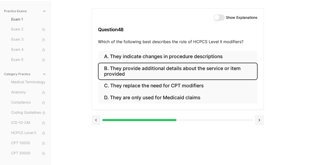
click at [130, 66] on button "B. They provide additional details about the service or item provided" at bounding box center [177, 71] width 159 height 17
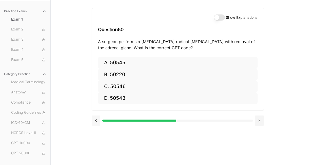
click at [98, 123] on button at bounding box center [96, 120] width 9 height 10
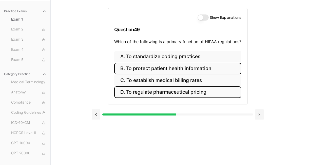
click at [179, 93] on button "D. To regulate pharmaceutical pricing" at bounding box center [177, 92] width 127 height 12
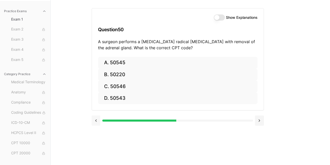
click at [97, 120] on button at bounding box center [96, 120] width 9 height 10
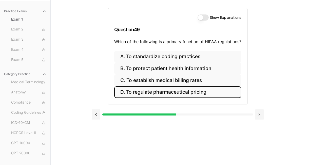
click at [199, 17] on button "Show Explanations" at bounding box center [202, 17] width 11 height 6
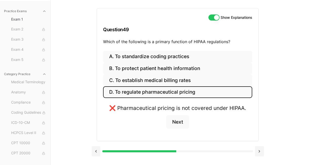
click at [199, 17] on div "Show Explanations" at bounding box center [177, 17] width 149 height 6
click at [212, 20] on button "Show Explanations" at bounding box center [213, 17] width 11 height 6
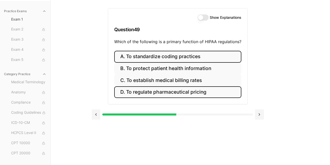
click at [177, 58] on button "A. To standardize coding practices" at bounding box center [177, 57] width 127 height 12
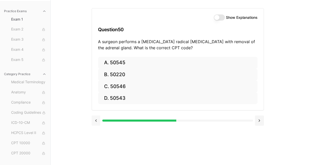
click at [95, 121] on button at bounding box center [96, 120] width 9 height 10
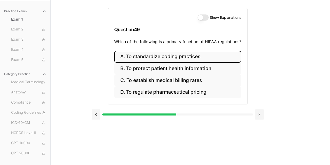
click at [199, 19] on button "Show Explanations" at bounding box center [202, 17] width 11 height 6
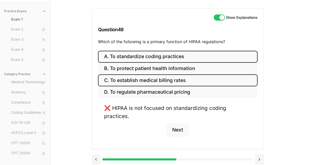
click at [174, 80] on button "C. To establish medical billing rates" at bounding box center [177, 80] width 159 height 12
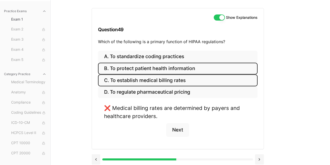
click at [178, 68] on button "B. To protect patient health information" at bounding box center [177, 69] width 159 height 12
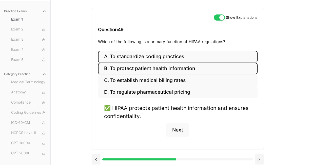
click at [184, 61] on button "A. To standardize coding practices" at bounding box center [177, 57] width 159 height 12
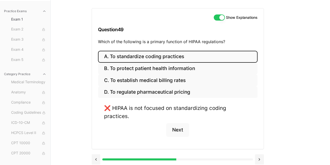
click at [218, 16] on button "Show Explanations" at bounding box center [219, 17] width 11 height 6
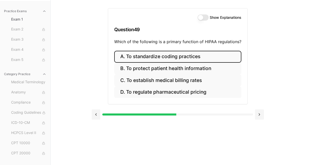
click at [204, 59] on button "A. To standardize coding practices" at bounding box center [177, 57] width 127 height 12
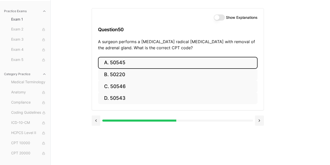
click at [130, 65] on button "A. 50545" at bounding box center [177, 63] width 159 height 12
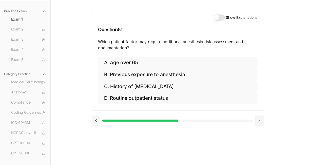
click at [99, 124] on button at bounding box center [96, 120] width 9 height 10
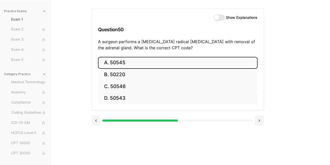
click at [219, 18] on button "Show Explanations" at bounding box center [219, 17] width 11 height 6
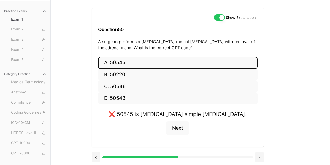
click at [219, 18] on button "Show Explanations" at bounding box center [219, 17] width 11 height 6
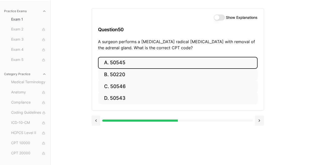
click at [219, 18] on button "Show Explanations" at bounding box center [219, 17] width 11 height 6
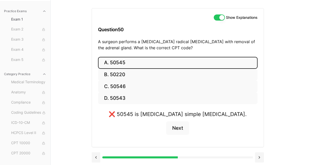
click at [218, 16] on button "Show Explanations" at bounding box center [219, 17] width 11 height 6
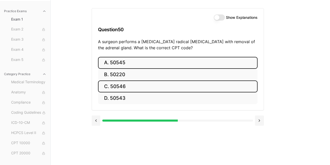
click at [159, 86] on button "C. 50546" at bounding box center [177, 86] width 159 height 12
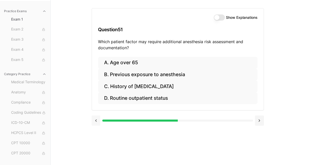
click at [96, 119] on button at bounding box center [96, 120] width 9 height 10
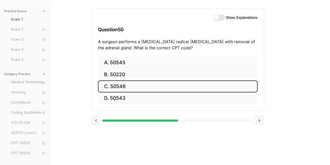
click at [219, 16] on button "Show Explanations" at bounding box center [219, 17] width 11 height 6
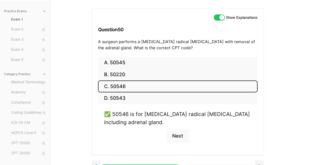
click at [219, 17] on button "Show Explanations" at bounding box center [219, 17] width 11 height 6
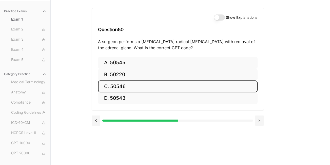
click at [192, 84] on button "C. 50546" at bounding box center [177, 86] width 159 height 12
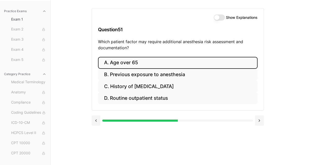
click at [126, 63] on button "A. Age over 65" at bounding box center [177, 63] width 159 height 12
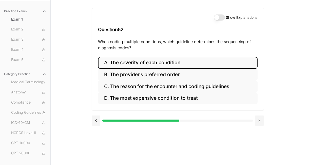
click at [189, 65] on button "A. The severity of each condition" at bounding box center [177, 63] width 159 height 12
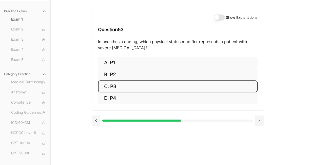
click at [159, 87] on button "C. P3" at bounding box center [177, 86] width 159 height 12
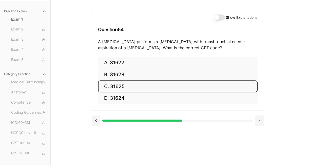
click at [133, 82] on button "C. 31625" at bounding box center [177, 86] width 159 height 12
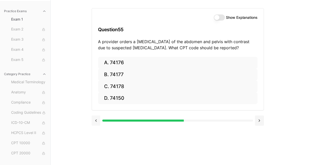
click at [98, 121] on button at bounding box center [96, 120] width 9 height 10
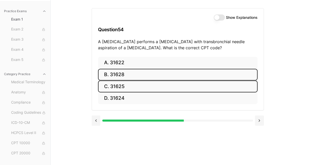
click at [136, 73] on button "B. 31628" at bounding box center [177, 75] width 159 height 12
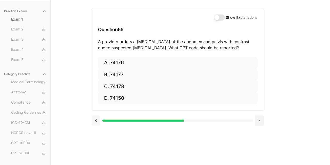
click at [98, 121] on button at bounding box center [96, 120] width 9 height 10
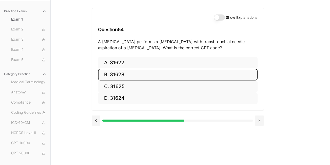
click at [217, 18] on button "Show Explanations" at bounding box center [219, 17] width 11 height 6
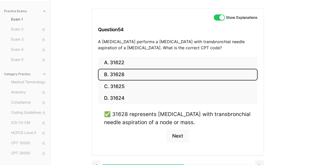
click at [217, 18] on button "Show Explanations" at bounding box center [219, 17] width 11 height 6
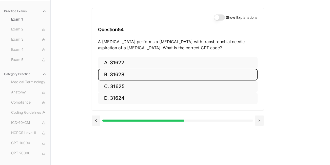
click at [168, 72] on button "B. 31628" at bounding box center [177, 75] width 159 height 12
click at [166, 73] on button "B. 74177" at bounding box center [177, 75] width 159 height 12
click at [182, 73] on button "B. 71046" at bounding box center [177, 75] width 159 height 12
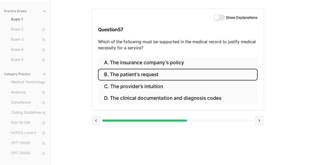
click at [171, 80] on button "B. The patient’s request" at bounding box center [177, 75] width 159 height 12
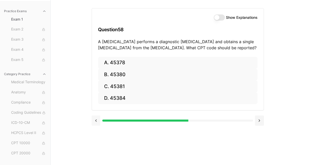
click at [100, 123] on button at bounding box center [96, 120] width 9 height 10
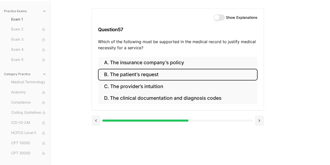
click at [220, 18] on button "Show Explanations" at bounding box center [219, 17] width 11 height 6
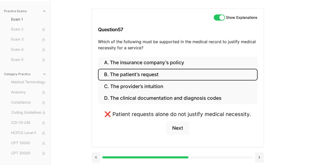
click at [220, 18] on button "Show Explanations" at bounding box center [219, 17] width 11 height 6
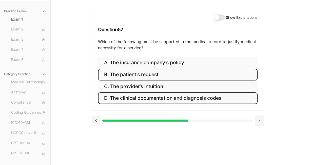
click at [157, 100] on button "D. The clinical documentation and diagnosis codes" at bounding box center [177, 98] width 159 height 12
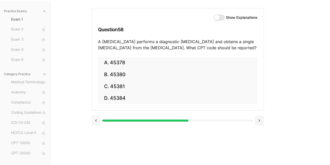
click at [96, 119] on button at bounding box center [96, 120] width 9 height 10
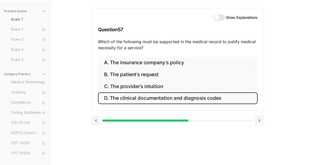
click at [222, 18] on button "Show Explanations" at bounding box center [219, 17] width 11 height 6
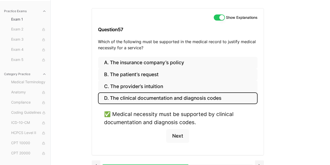
click at [222, 18] on button "Show Explanations" at bounding box center [219, 17] width 11 height 6
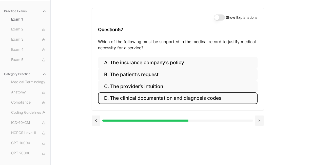
click at [222, 19] on button "Show Explanations" at bounding box center [219, 17] width 11 height 6
click at [204, 51] on div "Show Explanations Question 57 Which of the following must be supported in the m…" at bounding box center [178, 32] width 172 height 48
click at [187, 101] on button "D. The clinical documentation and diagnosis codes" at bounding box center [177, 98] width 159 height 12
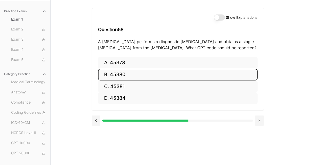
click at [121, 78] on button "B. 45380" at bounding box center [177, 75] width 159 height 12
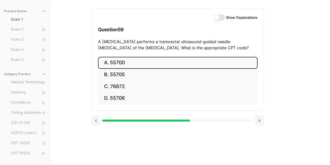
click at [142, 60] on button "A. 55700" at bounding box center [177, 63] width 159 height 12
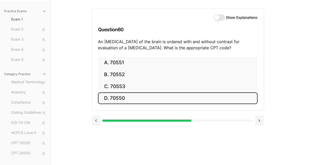
click at [129, 97] on button "D. 70550" at bounding box center [177, 98] width 159 height 12
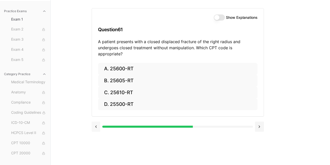
click at [96, 121] on button at bounding box center [96, 126] width 9 height 10
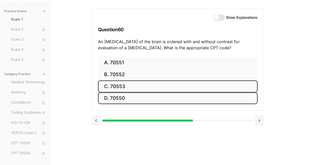
click at [142, 88] on button "C. 70553" at bounding box center [177, 86] width 159 height 12
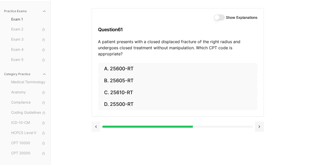
click at [96, 121] on button at bounding box center [96, 126] width 9 height 10
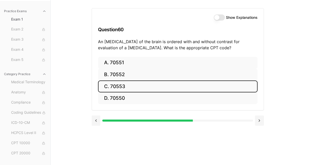
click at [215, 17] on button "Show Explanations" at bounding box center [219, 17] width 11 height 6
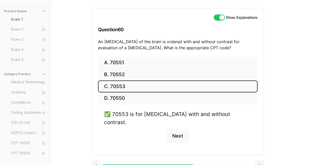
click at [215, 17] on button "Show Explanations" at bounding box center [219, 17] width 11 height 6
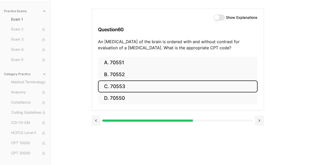
click at [179, 86] on button "C. 70553" at bounding box center [177, 86] width 159 height 12
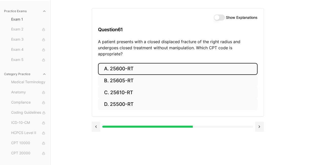
click at [141, 65] on button "A. 25600-RT" at bounding box center [177, 69] width 159 height 12
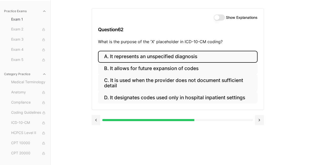
click at [197, 58] on button "A. It represents an unspecified diagnosis" at bounding box center [177, 57] width 159 height 12
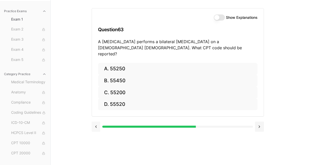
click at [95, 121] on button at bounding box center [96, 126] width 9 height 10
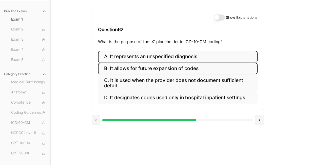
click at [169, 67] on button "B. It allows for future expansion of codes" at bounding box center [177, 69] width 159 height 12
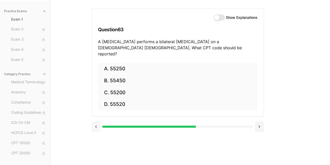
click at [97, 121] on button at bounding box center [96, 126] width 9 height 10
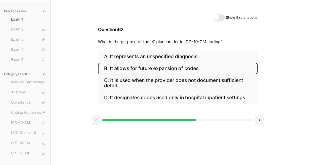
click at [218, 16] on button "Show Explanations" at bounding box center [219, 17] width 11 height 6
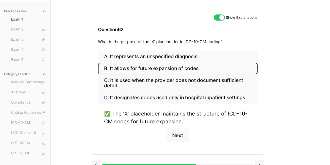
click at [218, 16] on button "Show Explanations" at bounding box center [219, 17] width 11 height 6
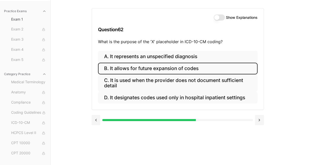
click at [191, 71] on button "B. It allows for future expansion of codes" at bounding box center [177, 69] width 159 height 12
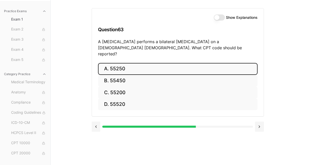
click at [122, 68] on button "A. 55250" at bounding box center [177, 69] width 159 height 12
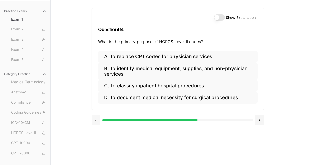
click at [98, 121] on button at bounding box center [96, 120] width 9 height 10
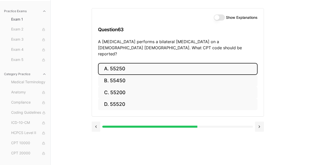
click at [223, 17] on button "Show Explanations" at bounding box center [219, 17] width 11 height 6
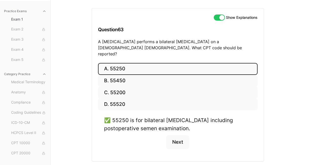
click at [218, 16] on button "Show Explanations" at bounding box center [219, 17] width 11 height 6
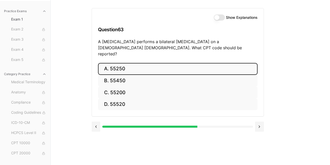
click at [204, 63] on button "A. 55250" at bounding box center [177, 69] width 159 height 12
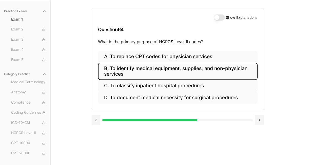
click at [202, 73] on button "B. To identify medical equipment, supplies, and non-physician services" at bounding box center [177, 71] width 159 height 17
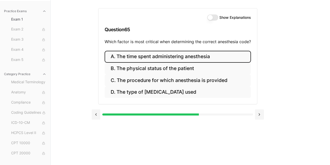
click at [179, 53] on button "A. The time spent administering anesthesia" at bounding box center [178, 57] width 146 height 12
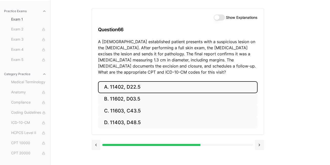
click at [148, 87] on button "A. 11402, D22.5" at bounding box center [177, 87] width 159 height 12
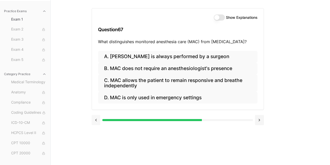
drag, startPoint x: 97, startPoint y: 129, endPoint x: 96, endPoint y: 119, distance: 10.5
click at [96, 119] on div "Show Explanations Question 67 What distinguishes monitored anesthesia care (MAC…" at bounding box center [190, 82] width 197 height 165
click at [96, 119] on button at bounding box center [96, 120] width 9 height 10
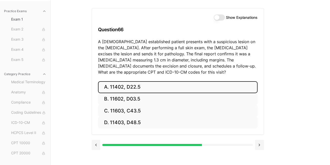
click at [216, 15] on button "Show Explanations" at bounding box center [219, 17] width 11 height 6
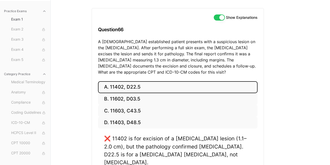
click at [224, 16] on div "Show Explanations" at bounding box center [236, 17] width 44 height 6
click at [219, 18] on button "Show Explanations" at bounding box center [219, 17] width 11 height 6
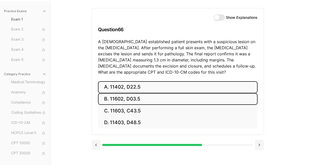
click at [139, 100] on button "B. 11602, D03.5" at bounding box center [177, 99] width 159 height 12
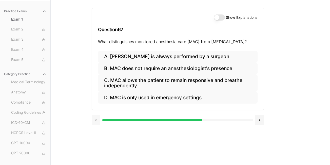
click at [94, 118] on button at bounding box center [96, 120] width 9 height 10
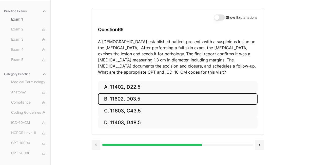
click at [219, 18] on button "Show Explanations" at bounding box center [219, 17] width 11 height 6
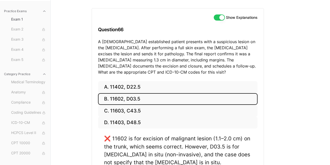
click at [219, 18] on button "Show Explanations" at bounding box center [219, 17] width 11 height 6
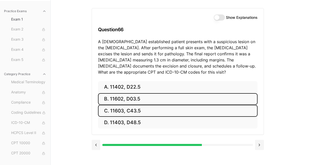
click at [135, 109] on button "C. 11603, C43.5" at bounding box center [177, 111] width 159 height 12
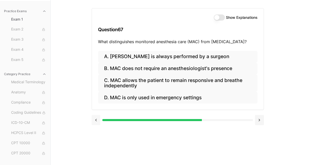
click at [96, 120] on button at bounding box center [96, 120] width 9 height 10
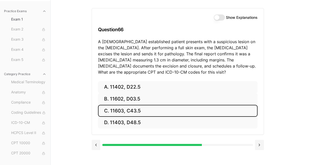
click at [218, 17] on button "Show Explanations" at bounding box center [219, 17] width 11 height 6
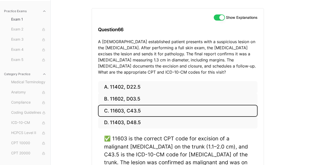
click at [218, 17] on button "Show Explanations" at bounding box center [219, 17] width 11 height 6
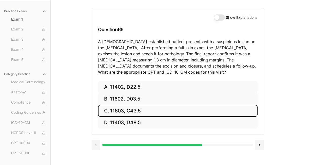
click at [172, 112] on button "C. 11603, C43.5" at bounding box center [177, 111] width 159 height 12
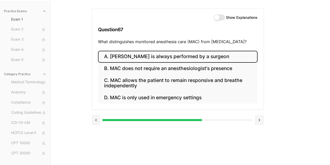
click at [170, 60] on button "A. [PERSON_NAME] is always performed by a surgeon" at bounding box center [177, 57] width 159 height 12
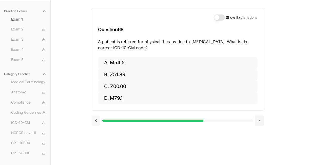
click at [95, 120] on button at bounding box center [96, 120] width 9 height 10
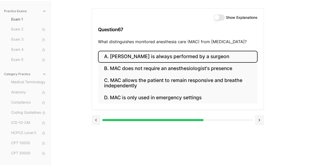
click at [218, 21] on div "Show Explanations Question 67 What distinguishes monitored anesthesia care (MAC…" at bounding box center [178, 29] width 172 height 42
click at [217, 18] on button "Show Explanations" at bounding box center [219, 17] width 11 height 6
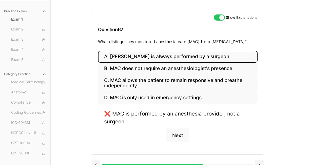
click at [217, 18] on button "Show Explanations" at bounding box center [219, 17] width 11 height 6
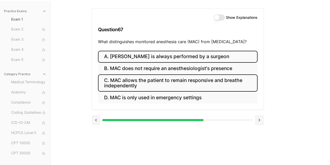
click at [181, 89] on button "C. MAC allows the patient to remain responsive and breathe independently" at bounding box center [177, 82] width 159 height 17
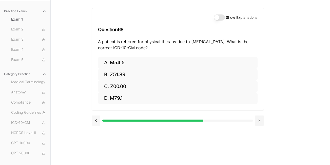
click at [97, 120] on button at bounding box center [96, 120] width 9 height 10
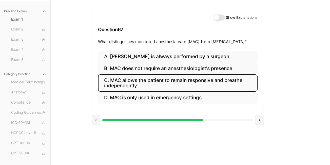
click at [223, 16] on button "Show Explanations" at bounding box center [219, 17] width 11 height 6
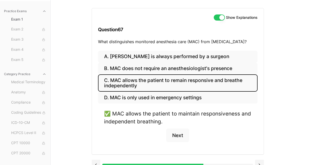
click at [204, 89] on button "C. MAC allows the patient to remain responsive and breathe independently" at bounding box center [177, 82] width 159 height 17
click at [220, 18] on button "Show Explanations" at bounding box center [219, 17] width 11 height 6
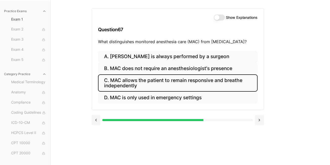
click at [192, 81] on button "C. MAC allows the patient to remain responsive and breathe independently" at bounding box center [177, 82] width 159 height 17
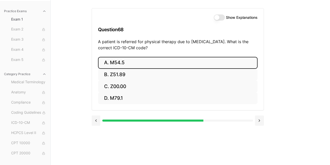
click at [134, 68] on button "A. M54.5" at bounding box center [177, 63] width 159 height 12
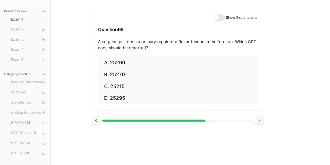
click at [97, 121] on button at bounding box center [96, 120] width 9 height 10
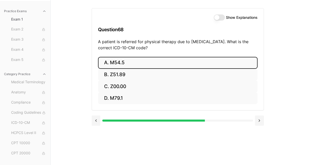
click at [217, 21] on div "Show Explanations Question 68 A patient is referred for physical therapy due to…" at bounding box center [178, 32] width 172 height 48
click at [217, 16] on button "Show Explanations" at bounding box center [219, 17] width 11 height 6
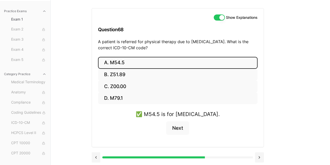
click at [217, 18] on button "Show Explanations" at bounding box center [219, 17] width 11 height 6
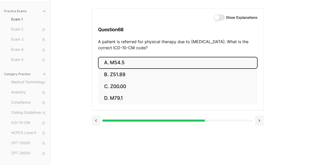
click at [200, 63] on button "A. M54.5" at bounding box center [177, 63] width 159 height 12
drag, startPoint x: 200, startPoint y: 63, endPoint x: 193, endPoint y: 63, distance: 7.6
click at [193, 63] on button "A. 25260" at bounding box center [177, 63] width 159 height 12
click at [193, 63] on button "A. 61312" at bounding box center [177, 63] width 159 height 12
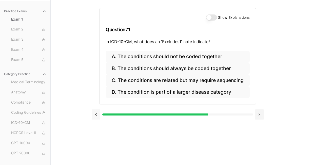
click at [96, 113] on button at bounding box center [96, 114] width 9 height 10
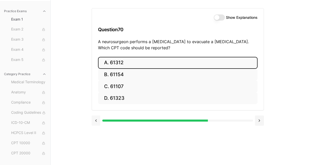
click at [96, 121] on button at bounding box center [96, 120] width 9 height 10
click at [217, 17] on button "Show Explanations" at bounding box center [219, 17] width 11 height 6
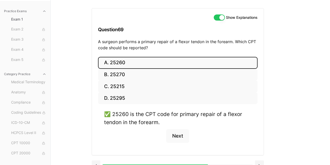
click at [217, 17] on button "Show Explanations" at bounding box center [219, 17] width 11 height 6
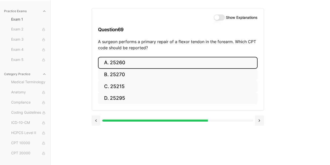
click at [177, 60] on button "A. 25260" at bounding box center [177, 63] width 159 height 12
click at [174, 60] on button "A. 61312" at bounding box center [177, 63] width 159 height 12
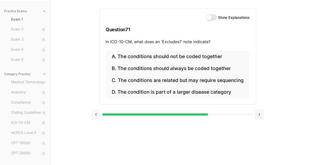
click at [95, 114] on button at bounding box center [96, 114] width 9 height 10
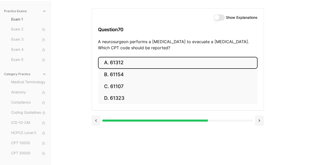
click at [220, 17] on button "Show Explanations" at bounding box center [219, 17] width 11 height 6
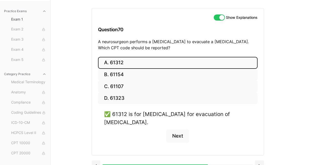
click at [218, 18] on button "Show Explanations" at bounding box center [219, 17] width 11 height 6
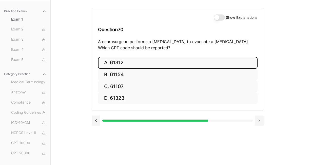
click at [194, 62] on button "A. 61312" at bounding box center [177, 63] width 159 height 12
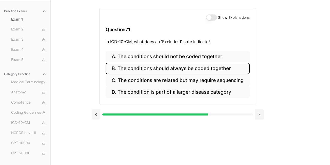
click at [213, 65] on button "B. The conditions should always be coded together" at bounding box center [178, 69] width 144 height 12
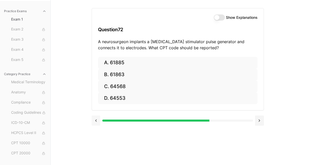
click at [97, 119] on button at bounding box center [96, 120] width 9 height 10
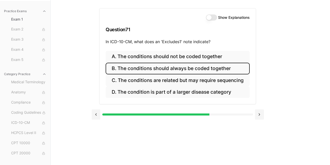
click at [211, 16] on button "Show Explanations" at bounding box center [211, 17] width 11 height 6
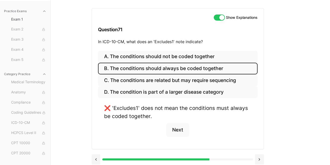
click at [211, 16] on div "Show Explanations" at bounding box center [177, 17] width 159 height 6
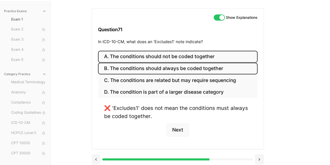
click at [199, 59] on button "A. The conditions should not be coded together" at bounding box center [177, 57] width 159 height 12
click at [206, 69] on button "B. The conditions should always be coded together" at bounding box center [177, 69] width 159 height 12
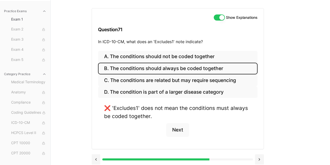
click at [219, 15] on div "Show Explanations Question 71 In ICD-10-CM, what does an 'Excludes1' note indic…" at bounding box center [178, 29] width 172 height 42
click at [219, 15] on button "Show Explanations" at bounding box center [219, 17] width 11 height 6
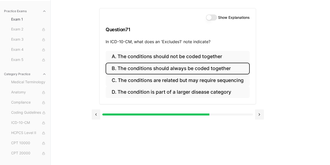
click at [203, 71] on button "B. The conditions should always be coded together" at bounding box center [178, 69] width 144 height 12
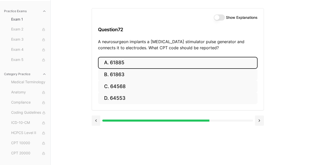
click at [128, 65] on button "A. 61885" at bounding box center [177, 63] width 159 height 12
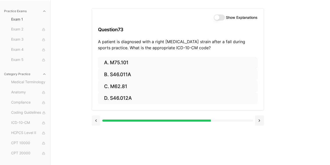
click at [97, 120] on button at bounding box center [96, 120] width 9 height 10
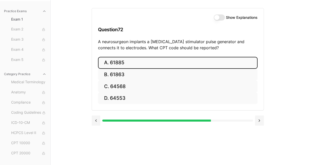
click at [218, 18] on button "Show Explanations" at bounding box center [219, 17] width 11 height 6
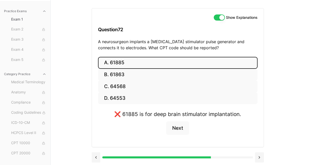
click at [218, 18] on button "Show Explanations" at bounding box center [219, 17] width 11 height 6
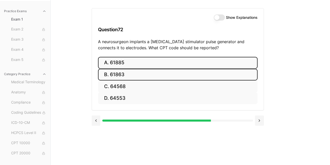
click at [207, 75] on button "B. 61863" at bounding box center [177, 75] width 159 height 12
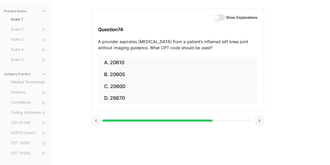
click at [95, 119] on button at bounding box center [96, 120] width 9 height 10
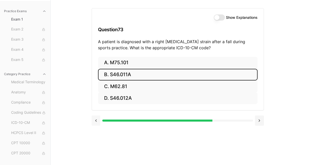
click at [98, 119] on button at bounding box center [96, 120] width 9 height 10
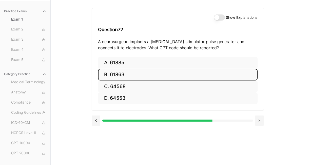
click at [218, 20] on button "Show Explanations" at bounding box center [219, 17] width 11 height 6
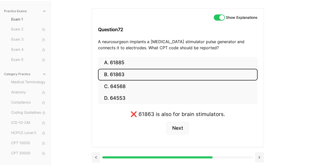
click at [218, 20] on button "Show Explanations" at bounding box center [219, 17] width 11 height 6
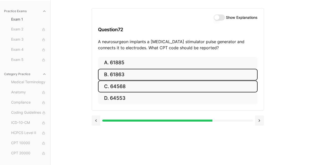
click at [129, 85] on button "C. 64568" at bounding box center [177, 86] width 159 height 12
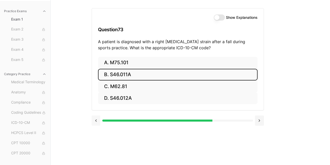
click at [95, 119] on button at bounding box center [96, 120] width 9 height 10
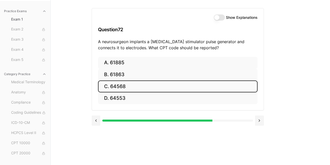
click at [218, 18] on button "Show Explanations" at bounding box center [219, 17] width 11 height 6
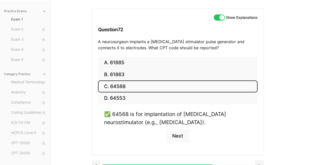
click at [218, 18] on button "Show Explanations" at bounding box center [219, 17] width 11 height 6
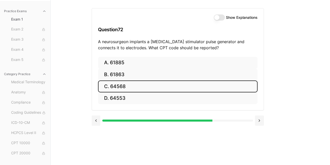
click at [199, 82] on button "C. 64568" at bounding box center [177, 86] width 159 height 12
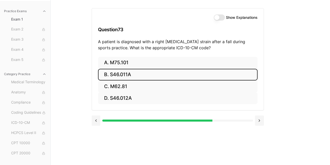
click at [151, 73] on button "B. S46.011A" at bounding box center [177, 75] width 159 height 12
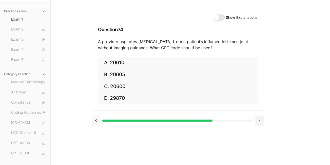
click at [97, 118] on button at bounding box center [96, 120] width 9 height 10
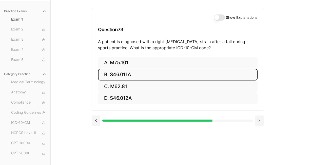
click at [221, 14] on button "Show Explanations" at bounding box center [219, 17] width 11 height 6
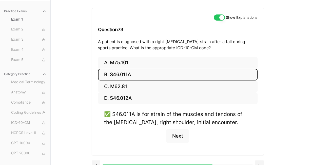
click at [218, 18] on button "Show Explanations" at bounding box center [219, 17] width 11 height 6
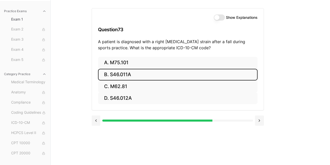
click at [217, 76] on button "B. S46.011A" at bounding box center [177, 75] width 159 height 12
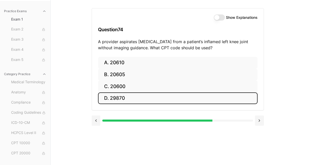
click at [120, 97] on button "D. 29870" at bounding box center [177, 98] width 159 height 12
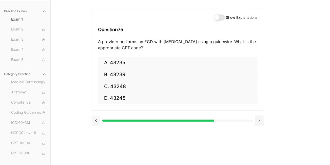
click at [95, 120] on button at bounding box center [96, 120] width 9 height 10
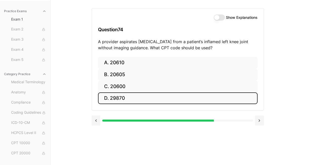
click at [215, 16] on button "Show Explanations" at bounding box center [219, 17] width 11 height 6
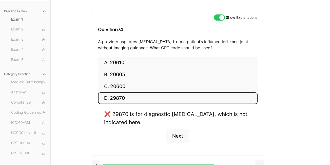
click at [216, 17] on button "Show Explanations" at bounding box center [219, 17] width 11 height 6
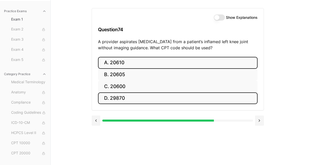
click at [142, 64] on button "A. 20610" at bounding box center [177, 63] width 159 height 12
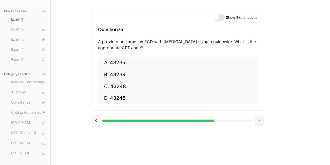
click at [96, 118] on button at bounding box center [96, 120] width 9 height 10
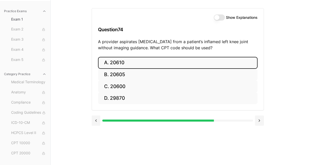
click at [221, 16] on button "Show Explanations" at bounding box center [219, 17] width 11 height 6
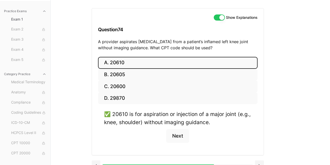
click at [218, 20] on button "Show Explanations" at bounding box center [219, 17] width 11 height 6
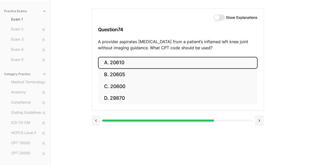
click at [174, 62] on button "A. 20610" at bounding box center [177, 63] width 159 height 12
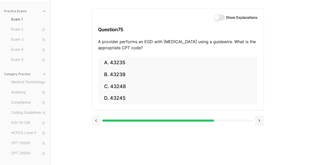
click at [98, 123] on button at bounding box center [96, 120] width 9 height 10
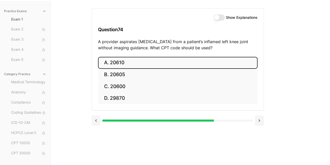
click at [139, 64] on button "A. 20610" at bounding box center [177, 63] width 159 height 12
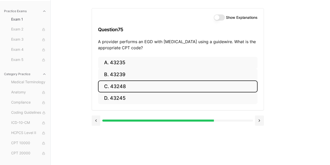
click at [139, 86] on button "C. 43248" at bounding box center [177, 86] width 159 height 12
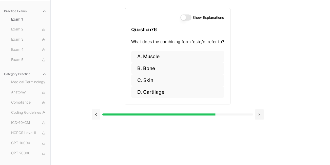
click at [98, 115] on button at bounding box center [96, 114] width 9 height 10
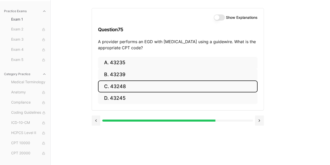
click at [220, 18] on button "Show Explanations" at bounding box center [219, 17] width 11 height 6
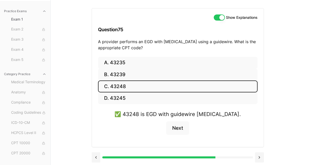
click at [220, 18] on button "Show Explanations" at bounding box center [219, 17] width 11 height 6
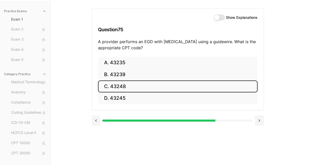
click at [196, 82] on button "C. 43248" at bounding box center [177, 86] width 159 height 12
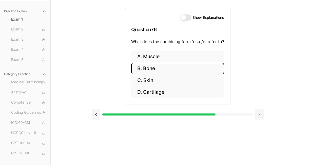
click at [181, 65] on button "B. Bone" at bounding box center [177, 69] width 93 height 12
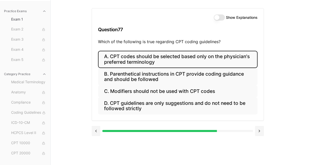
click at [169, 63] on button "A. CPT codes should be selected based only on the physician's preferred termino…" at bounding box center [177, 59] width 159 height 17
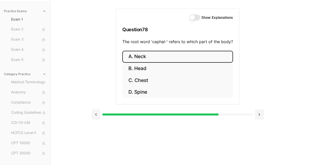
click at [168, 56] on button "A. Neck" at bounding box center [177, 57] width 111 height 12
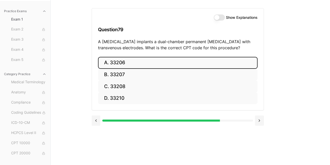
click at [150, 64] on button "A. 33206" at bounding box center [177, 63] width 159 height 12
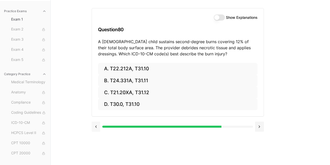
click at [98, 126] on button at bounding box center [96, 126] width 9 height 10
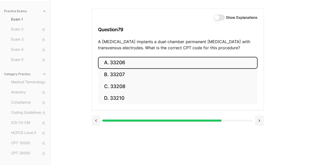
click at [218, 20] on button "Show Explanations" at bounding box center [219, 17] width 11 height 6
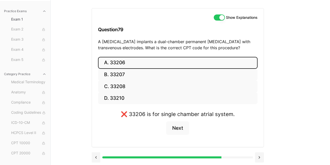
click at [183, 51] on div "Show Explanations Question 79 A [MEDICAL_DATA] implants a dual-chamber permanen…" at bounding box center [178, 32] width 172 height 48
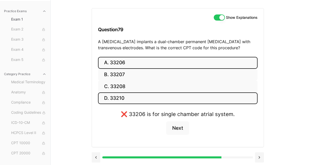
click at [144, 101] on button "D. 33210" at bounding box center [177, 98] width 159 height 12
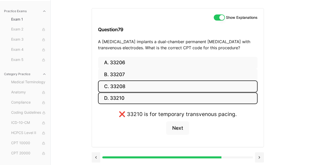
click at [140, 85] on button "C. 33208" at bounding box center [177, 86] width 159 height 12
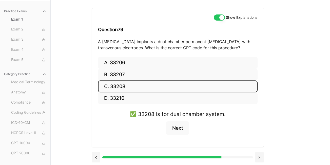
click at [218, 16] on button "Show Explanations" at bounding box center [219, 17] width 11 height 6
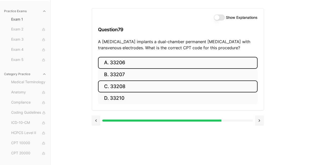
click at [180, 65] on button "A. 33206" at bounding box center [177, 63] width 159 height 12
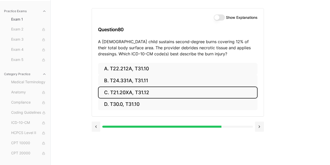
click at [168, 91] on button "C. T21.20XA, T31.12" at bounding box center [177, 92] width 159 height 12
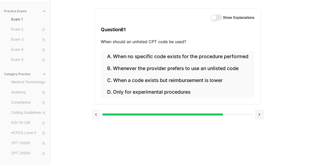
click at [97, 116] on button at bounding box center [96, 114] width 9 height 10
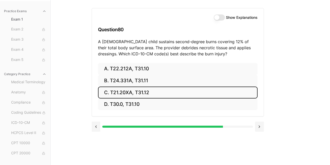
click at [218, 18] on button "Show Explanations" at bounding box center [219, 17] width 11 height 6
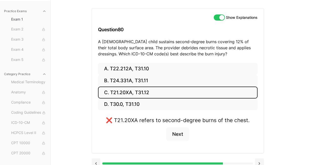
click at [218, 18] on button "Show Explanations" at bounding box center [219, 17] width 11 height 6
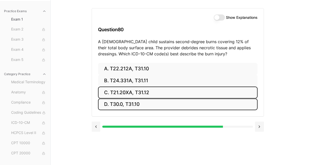
click at [142, 105] on button "D. T30.0, T31.10" at bounding box center [177, 104] width 159 height 12
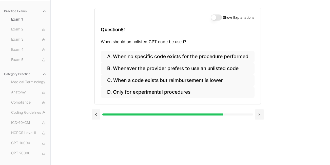
click at [99, 115] on button at bounding box center [96, 114] width 9 height 10
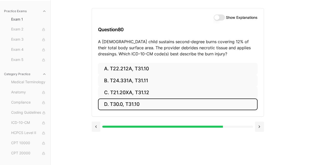
click at [99, 115] on div "A. T22.212A, T31.10 B. T24.331A, T31.11 C. T21.20XA, T31.12 D. T30.0, T31.10" at bounding box center [178, 89] width 172 height 53
click at [96, 126] on button at bounding box center [96, 126] width 9 height 10
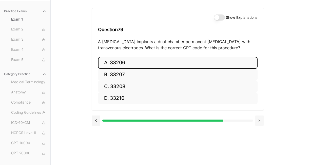
click at [259, 118] on button at bounding box center [259, 120] width 9 height 10
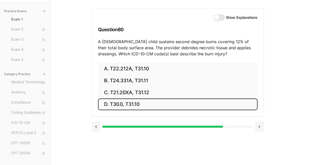
click at [220, 17] on button "Show Explanations" at bounding box center [219, 17] width 11 height 6
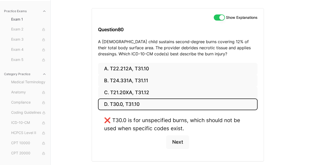
click at [220, 17] on button "Show Explanations" at bounding box center [219, 17] width 11 height 6
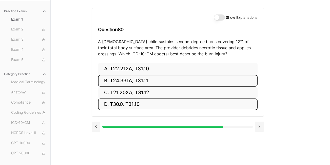
click at [152, 80] on button "B. T24.331A, T31.11" at bounding box center [177, 81] width 159 height 12
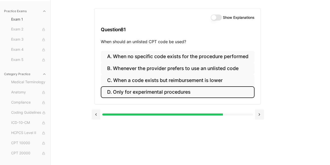
click at [217, 92] on button "D. Only for experimental procedures" at bounding box center [177, 92] width 153 height 12
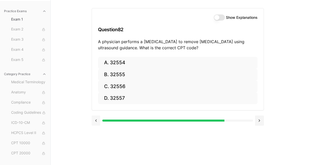
click at [98, 123] on button at bounding box center [96, 120] width 9 height 10
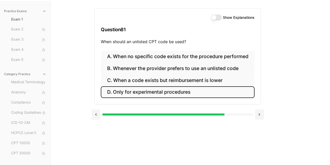
click at [212, 16] on button "Show Explanations" at bounding box center [216, 17] width 11 height 6
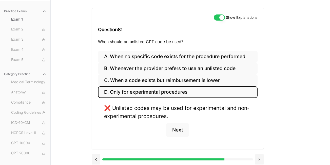
click at [218, 12] on div "Show Explanations Question 81 When should an unlisted CPT code be used?" at bounding box center [178, 29] width 172 height 42
click at [217, 17] on button "Show Explanations" at bounding box center [219, 17] width 11 height 6
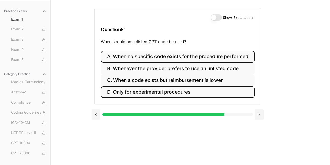
click at [213, 57] on button "A. When no specific code exists for the procedure performed" at bounding box center [177, 57] width 153 height 12
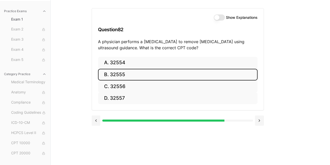
click at [210, 80] on button "B. 32555" at bounding box center [177, 75] width 159 height 12
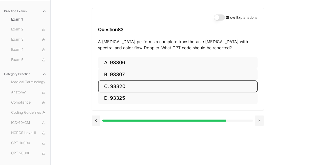
click at [210, 80] on button "C. 93320" at bounding box center [177, 86] width 159 height 12
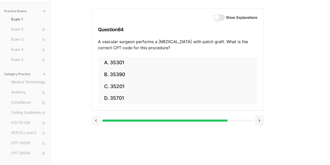
click at [95, 121] on button at bounding box center [96, 120] width 9 height 10
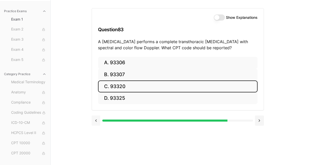
click at [95, 121] on button at bounding box center [96, 120] width 9 height 10
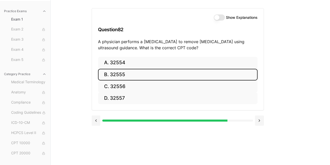
click at [217, 16] on button "Show Explanations" at bounding box center [219, 17] width 11 height 6
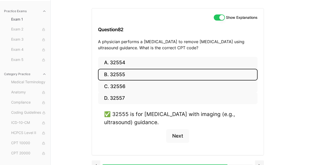
click at [217, 16] on button "Show Explanations" at bounding box center [219, 17] width 11 height 6
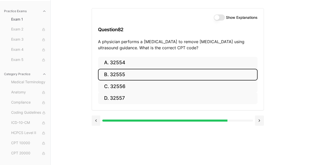
click at [198, 72] on button "B. 32555" at bounding box center [177, 75] width 159 height 12
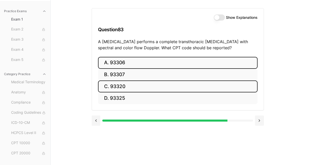
click at [161, 61] on button "A. 93306" at bounding box center [177, 63] width 159 height 12
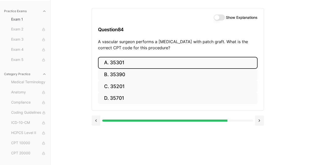
click at [161, 61] on button "A. 35301" at bounding box center [177, 63] width 159 height 12
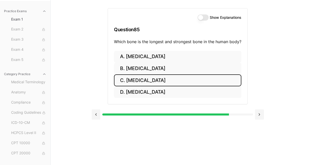
click at [159, 78] on button "C. [MEDICAL_DATA]" at bounding box center [177, 80] width 127 height 12
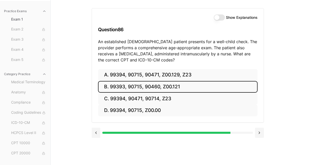
click at [171, 86] on button "B. 99393, 90715, 90460, Z00.121" at bounding box center [177, 87] width 159 height 12
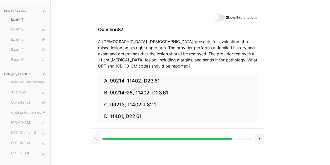
click at [98, 138] on button at bounding box center [96, 138] width 9 height 10
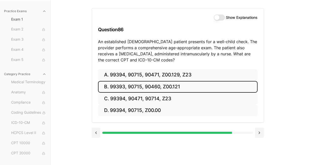
click at [220, 19] on button "Show Explanations" at bounding box center [219, 17] width 11 height 6
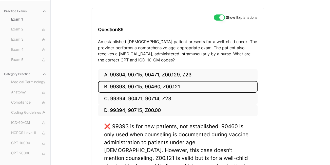
click at [220, 19] on button "Show Explanations" at bounding box center [219, 17] width 11 height 6
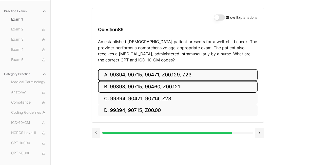
click at [156, 75] on button "A. 99394, 90715, 90471, Z00.129, Z23" at bounding box center [177, 75] width 159 height 12
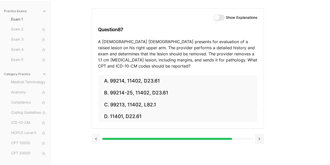
click at [95, 138] on button at bounding box center [96, 138] width 9 height 10
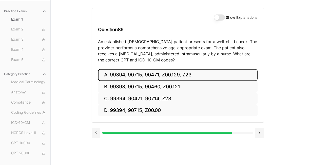
click at [216, 19] on button "Show Explanations" at bounding box center [219, 17] width 11 height 6
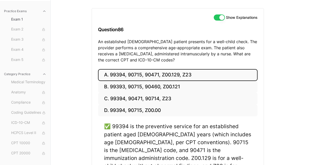
click at [216, 19] on button "Show Explanations" at bounding box center [219, 17] width 11 height 6
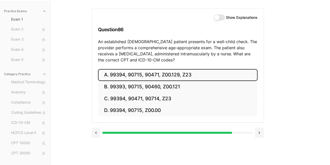
click at [210, 72] on button "A. 99394, 90715, 90471, Z00.129, Z23" at bounding box center [177, 75] width 159 height 12
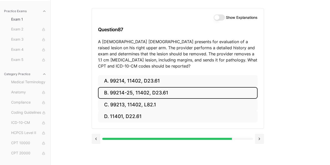
click at [165, 90] on button "B. 99214-25, 11402, D23.61" at bounding box center [177, 93] width 159 height 12
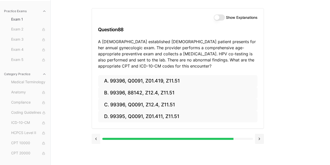
click at [98, 138] on button at bounding box center [96, 138] width 9 height 10
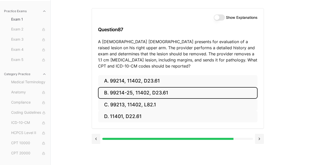
click at [220, 16] on button "Show Explanations" at bounding box center [219, 17] width 11 height 6
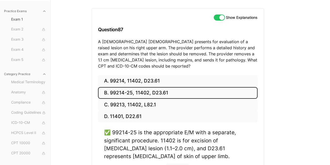
click at [220, 16] on button "Show Explanations" at bounding box center [219, 17] width 11 height 6
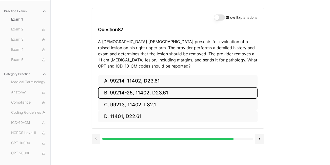
click at [197, 91] on button "B. 99214-25, 11402, D23.61" at bounding box center [177, 93] width 159 height 12
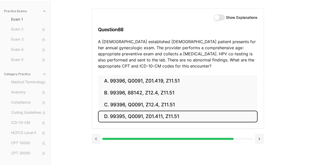
click at [155, 119] on button "D. 99395, Q0091, Z01.411, Z11.51" at bounding box center [177, 116] width 159 height 12
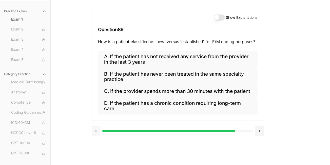
click at [95, 132] on button at bounding box center [96, 131] width 9 height 10
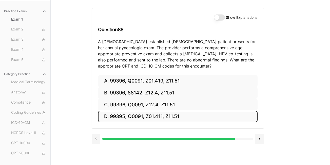
click at [220, 21] on div "Show Explanations Question 88 A [DEMOGRAPHIC_DATA] established [DEMOGRAPHIC_DAT…" at bounding box center [178, 41] width 172 height 67
click at [220, 19] on button "Show Explanations" at bounding box center [219, 17] width 11 height 6
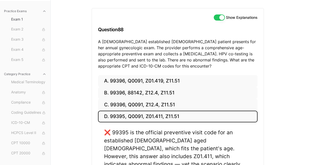
click at [220, 19] on button "Show Explanations" at bounding box center [219, 17] width 11 height 6
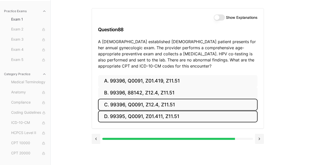
click at [167, 106] on button "C. 99396, Q0091, Z12.4, Z11.51" at bounding box center [177, 104] width 159 height 12
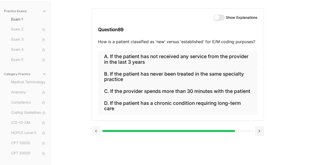
click at [97, 134] on button at bounding box center [96, 131] width 9 height 10
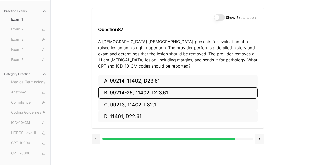
click at [261, 137] on button at bounding box center [259, 138] width 9 height 10
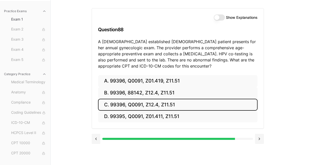
click at [217, 19] on button "Show Explanations" at bounding box center [219, 17] width 11 height 6
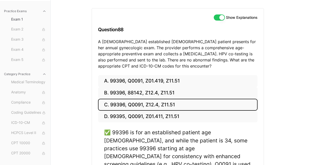
click at [217, 19] on button "Show Explanations" at bounding box center [219, 17] width 11 height 6
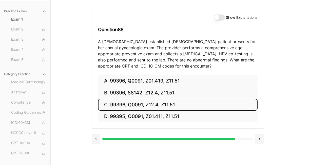
click at [215, 103] on button "C. 99396, Q0091, Z12.4, Z11.51" at bounding box center [177, 104] width 159 height 12
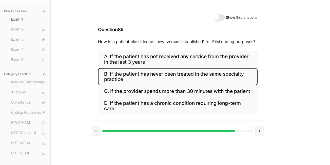
click at [166, 79] on button "B. If the patient has never been treated in the same specialty practice" at bounding box center [177, 76] width 159 height 17
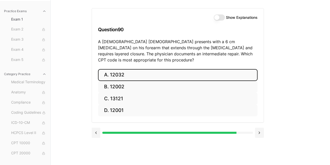
click at [141, 69] on button "A. 12032" at bounding box center [177, 75] width 159 height 12
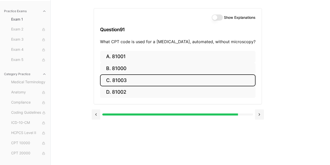
click at [138, 83] on button "C. 81003" at bounding box center [177, 80] width 155 height 12
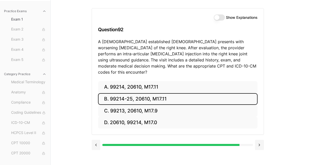
click at [136, 94] on button "B. 99214-25, 20610, M17.11" at bounding box center [177, 99] width 159 height 12
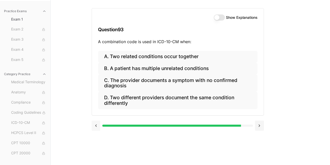
click at [96, 126] on button at bounding box center [96, 125] width 9 height 10
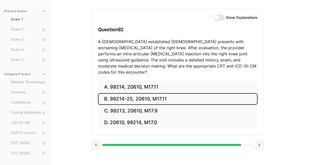
click at [219, 19] on button "Show Explanations" at bounding box center [219, 17] width 11 height 6
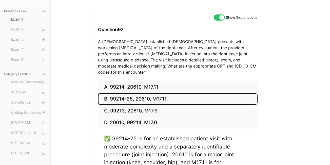
click at [219, 18] on button "Show Explanations" at bounding box center [219, 17] width 11 height 6
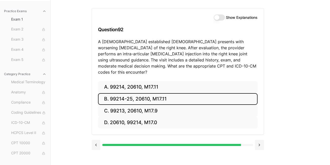
click at [201, 93] on button "B. 99214-25, 20610, M17.11" at bounding box center [177, 99] width 159 height 12
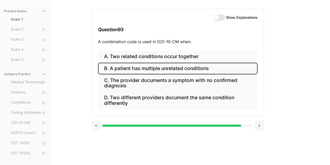
click at [197, 69] on button "B. A patient has multiple unrelated conditions" at bounding box center [177, 69] width 159 height 12
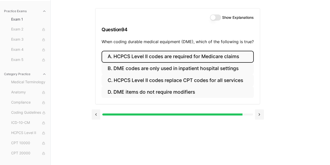
click at [206, 59] on button "A. HCPCS Level II codes are required for Medicare claims" at bounding box center [177, 57] width 152 height 12
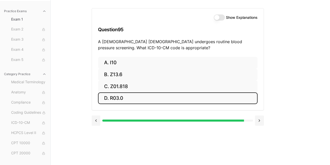
click at [131, 100] on button "D. R03.0" at bounding box center [177, 98] width 159 height 12
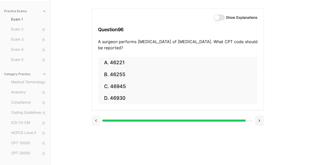
click at [97, 120] on button at bounding box center [96, 120] width 9 height 10
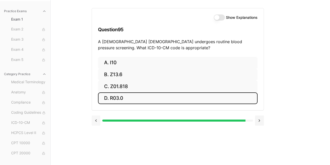
click at [97, 120] on button at bounding box center [96, 120] width 9 height 10
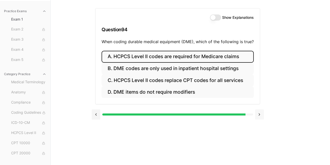
click at [259, 114] on button at bounding box center [259, 114] width 9 height 10
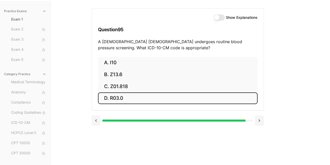
click at [219, 16] on button "Show Explanations" at bounding box center [219, 17] width 11 height 6
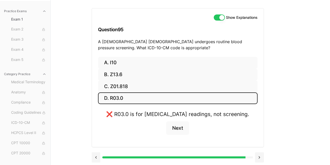
click at [219, 16] on button "Show Explanations" at bounding box center [219, 17] width 11 height 6
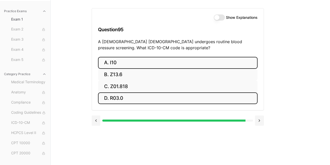
click at [128, 58] on button "A. I10" at bounding box center [177, 63] width 159 height 12
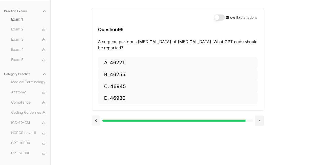
click at [96, 120] on button at bounding box center [96, 120] width 9 height 10
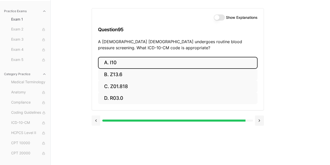
click at [98, 118] on button at bounding box center [96, 120] width 9 height 10
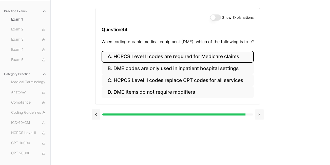
click at [258, 113] on button at bounding box center [259, 114] width 9 height 10
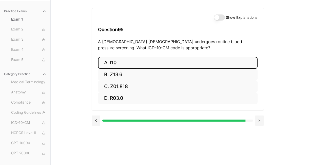
click at [220, 19] on button "Show Explanations" at bounding box center [219, 17] width 11 height 6
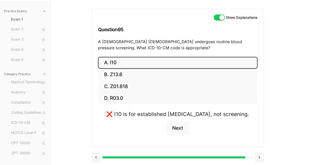
click at [220, 19] on button "Show Explanations" at bounding box center [219, 17] width 11 height 6
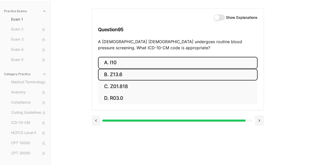
click at [154, 70] on button "B. Z13.6" at bounding box center [177, 75] width 159 height 12
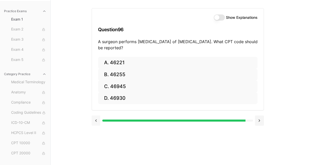
click at [97, 119] on button at bounding box center [96, 120] width 9 height 10
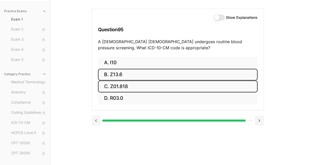
click at [138, 90] on button "C. Z01.818" at bounding box center [177, 86] width 159 height 12
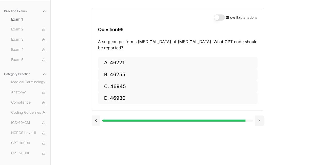
click at [100, 120] on button at bounding box center [96, 120] width 9 height 10
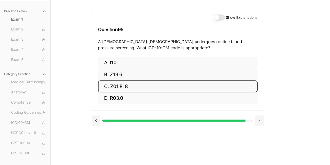
click at [219, 17] on button "Show Explanations" at bounding box center [219, 17] width 11 height 6
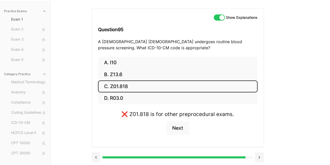
click at [219, 18] on button "Show Explanations" at bounding box center [219, 17] width 11 height 6
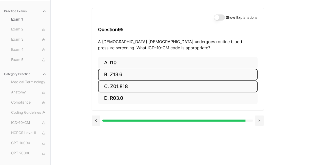
click at [165, 71] on button "B. Z13.6" at bounding box center [177, 75] width 159 height 12
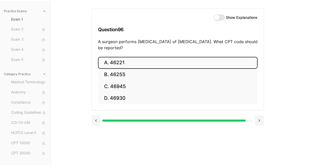
drag, startPoint x: 156, startPoint y: 57, endPoint x: 155, endPoint y: 63, distance: 5.4
click at [155, 63] on button "A. 46221" at bounding box center [177, 63] width 159 height 12
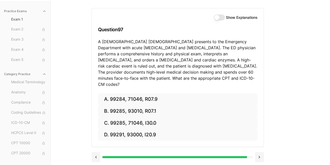
click at [155, 63] on p "A [DEMOGRAPHIC_DATA] [DEMOGRAPHIC_DATA] presents to the Emergency Department wi…" at bounding box center [177, 62] width 159 height 49
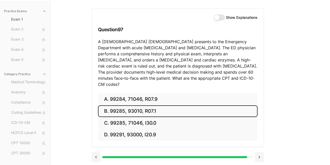
click at [154, 105] on button "B. 99285, 93010, R07.1" at bounding box center [177, 111] width 159 height 12
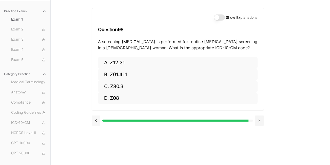
click at [98, 118] on button at bounding box center [96, 120] width 9 height 10
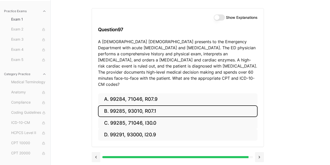
click at [224, 17] on button "Show Explanations" at bounding box center [219, 17] width 11 height 6
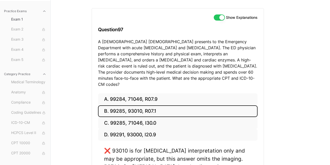
click at [224, 17] on button "Show Explanations" at bounding box center [219, 17] width 11 height 6
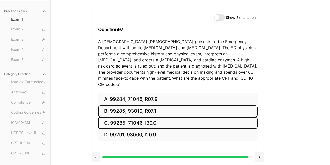
click at [169, 118] on button "C. 99285, 71046, I30.0" at bounding box center [177, 123] width 159 height 12
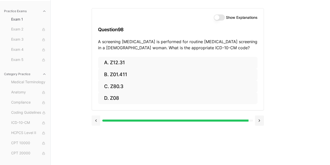
click at [97, 122] on button at bounding box center [96, 120] width 9 height 10
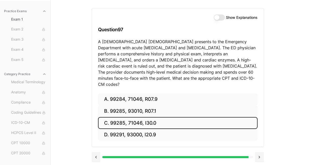
click at [223, 17] on button "Show Explanations" at bounding box center [219, 17] width 11 height 6
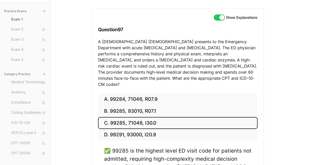
click at [221, 17] on button "Show Explanations" at bounding box center [219, 17] width 11 height 6
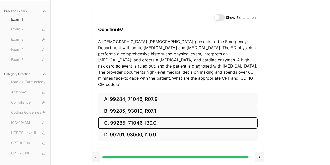
click at [210, 117] on button "C. 99285, 71046, I30.0" at bounding box center [177, 123] width 159 height 12
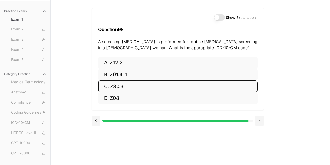
click at [138, 84] on button "C. Z80.3" at bounding box center [177, 86] width 159 height 12
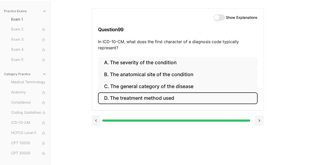
click at [162, 101] on button "D. The treatment method used" at bounding box center [177, 98] width 159 height 12
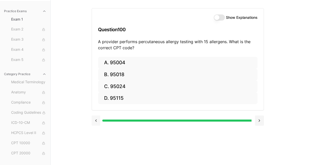
click at [98, 121] on button at bounding box center [96, 120] width 9 height 10
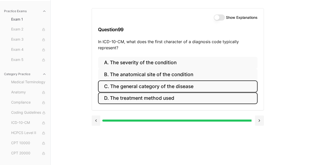
click at [132, 84] on button "C. The general category of the disease" at bounding box center [177, 86] width 159 height 12
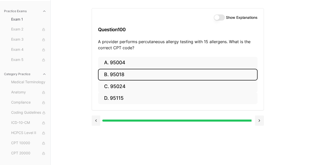
click at [134, 76] on button "B. 95018" at bounding box center [177, 75] width 159 height 12
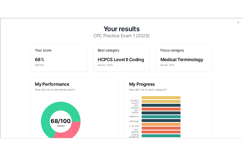
scroll to position [36, 0]
